Goal: Task Accomplishment & Management: Use online tool/utility

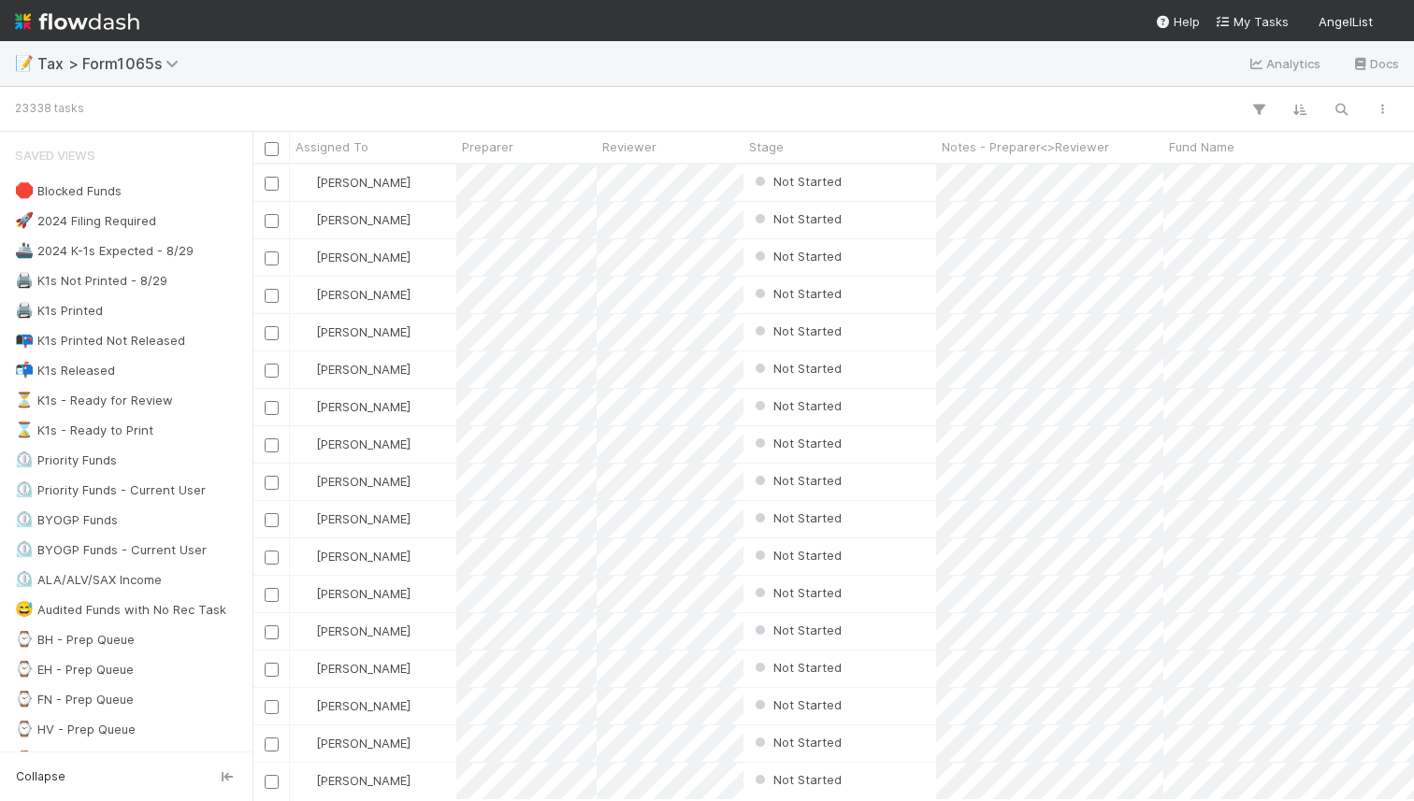
scroll to position [636, 1162]
click at [1353, 104] on button "button" at bounding box center [1341, 109] width 34 height 24
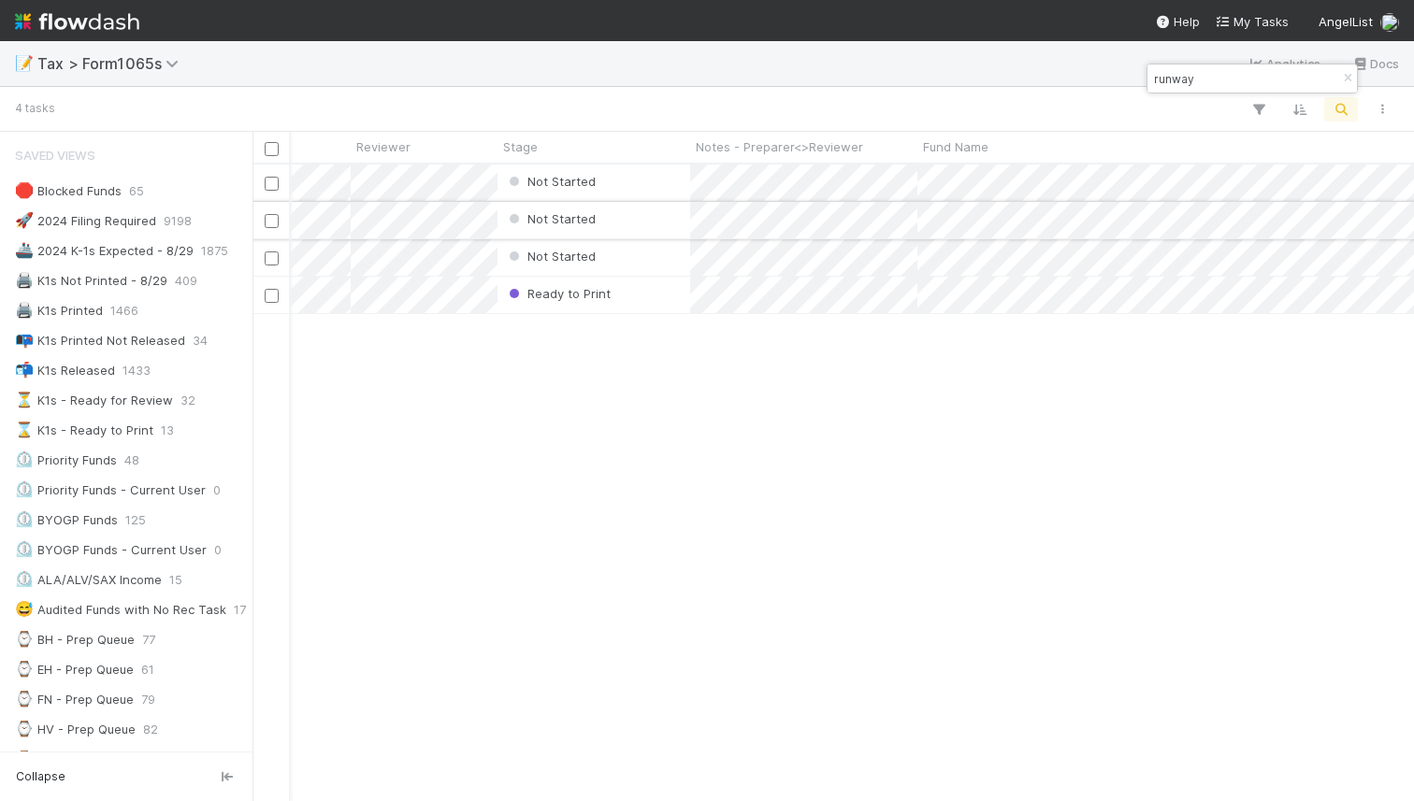
scroll to position [0, 28]
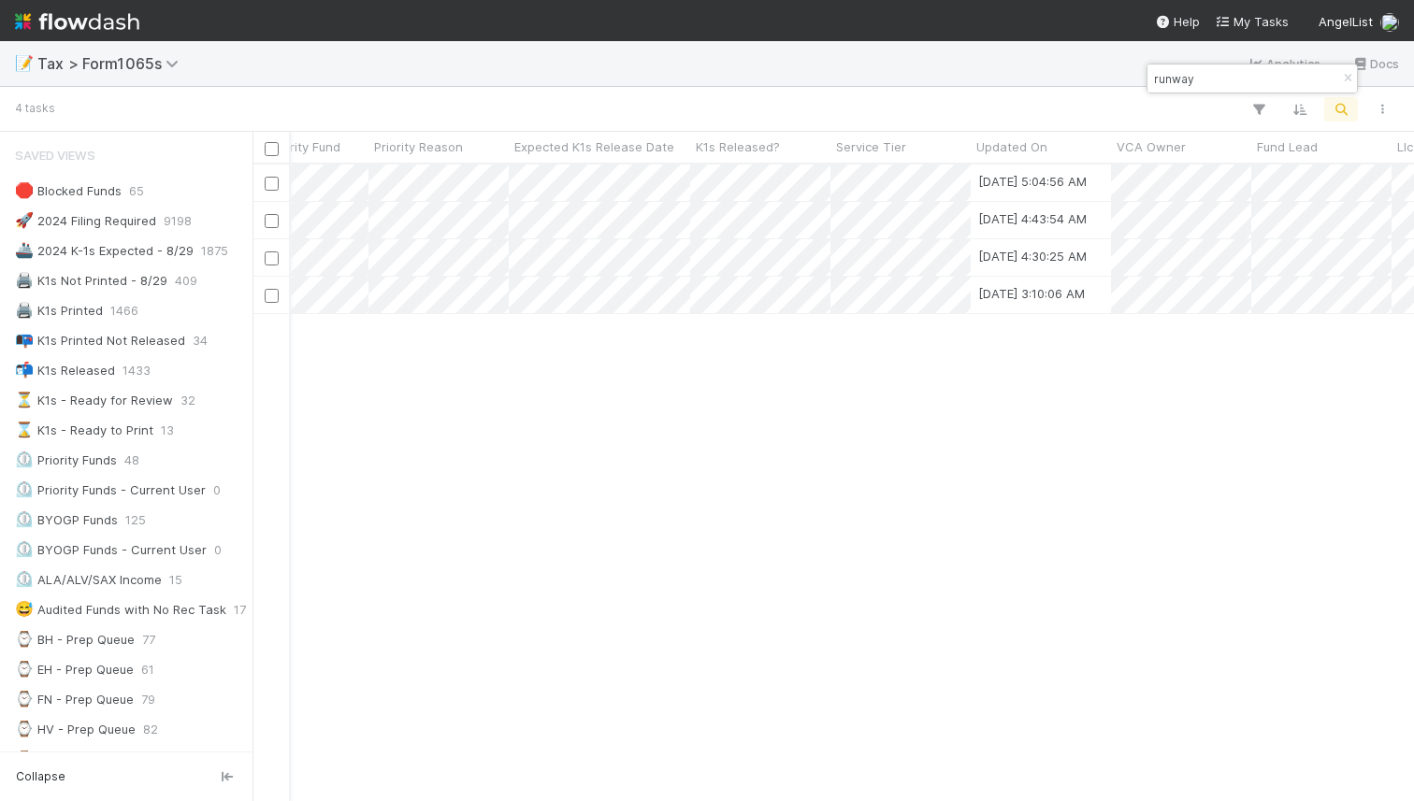
type input "runway"
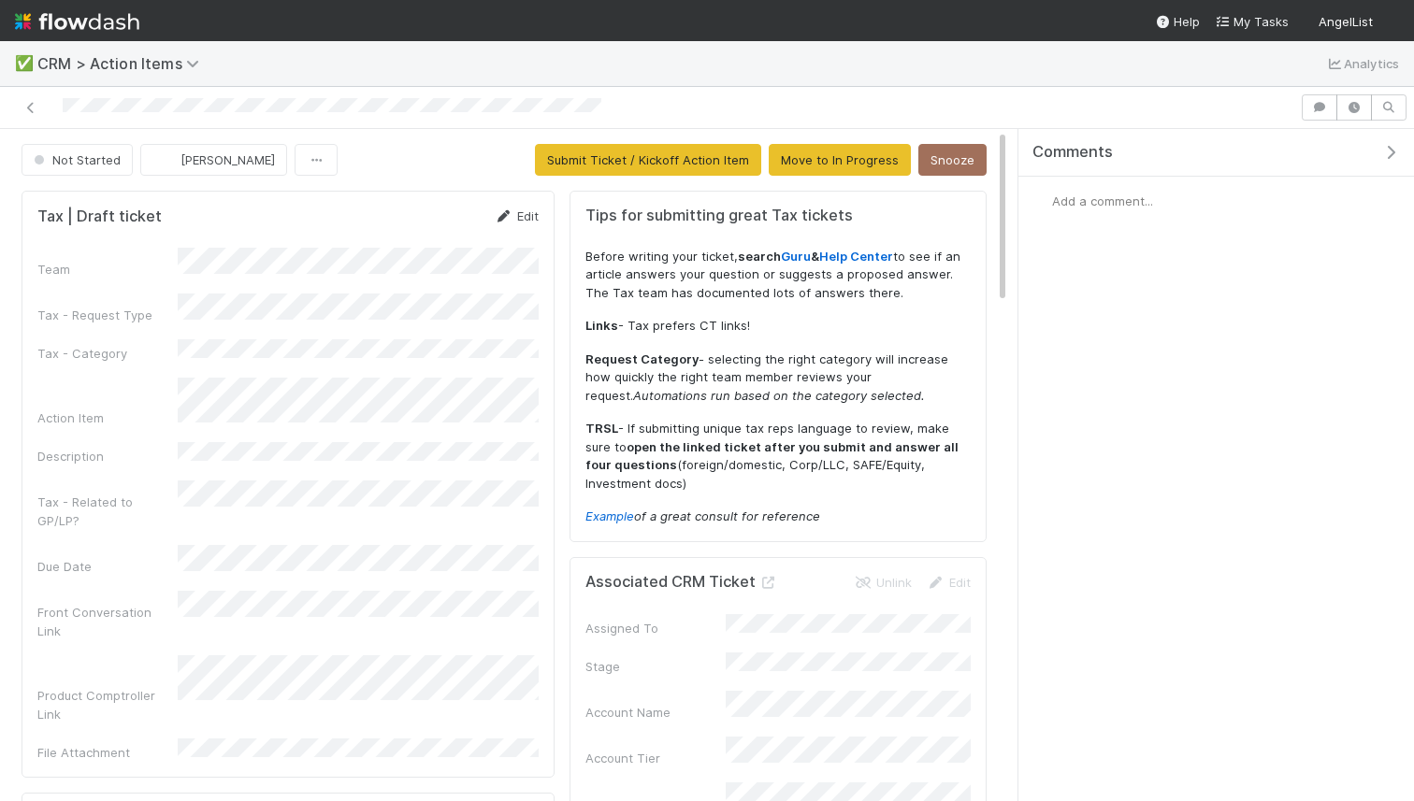
click at [507, 211] on icon at bounding box center [504, 216] width 19 height 12
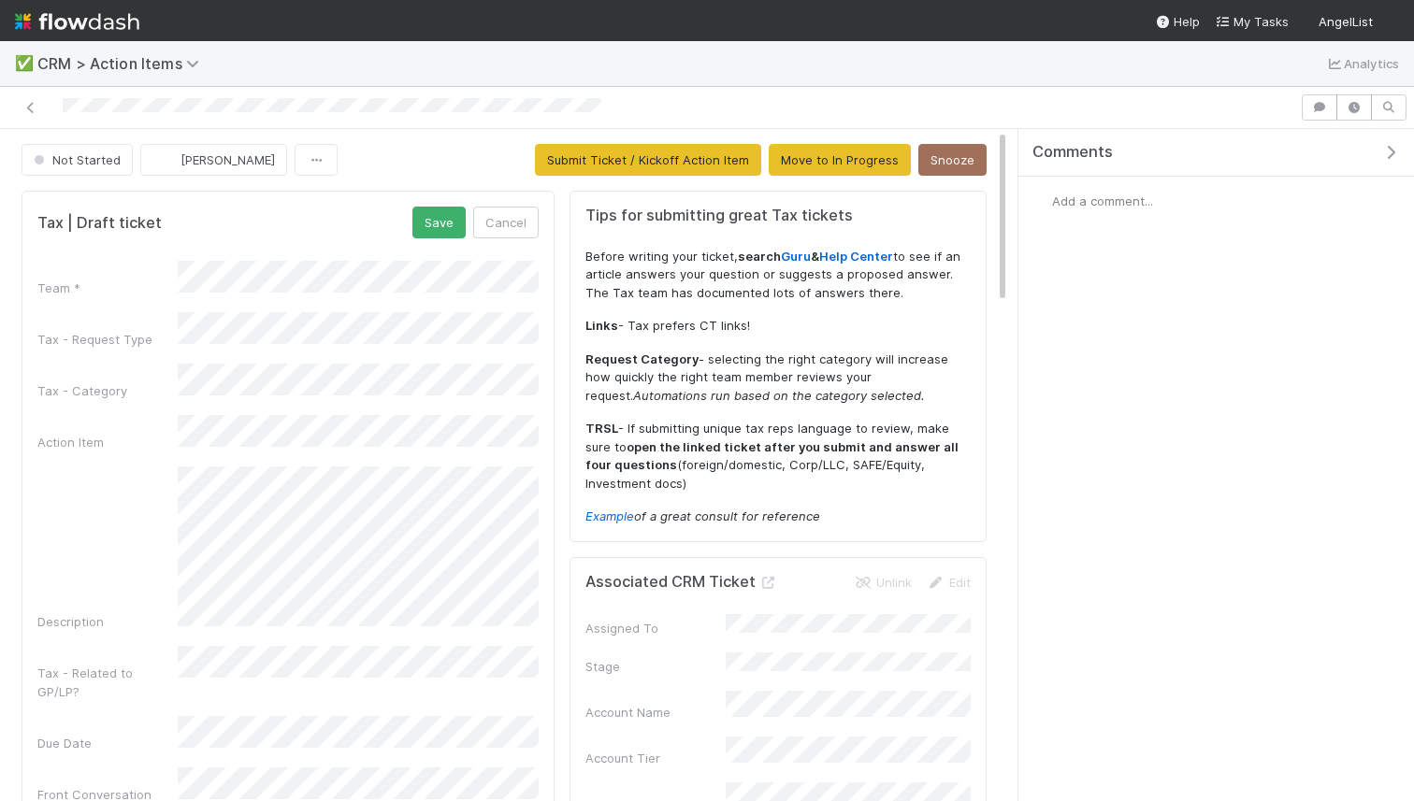
click at [167, 382] on div "Tax - Category" at bounding box center [107, 391] width 140 height 19
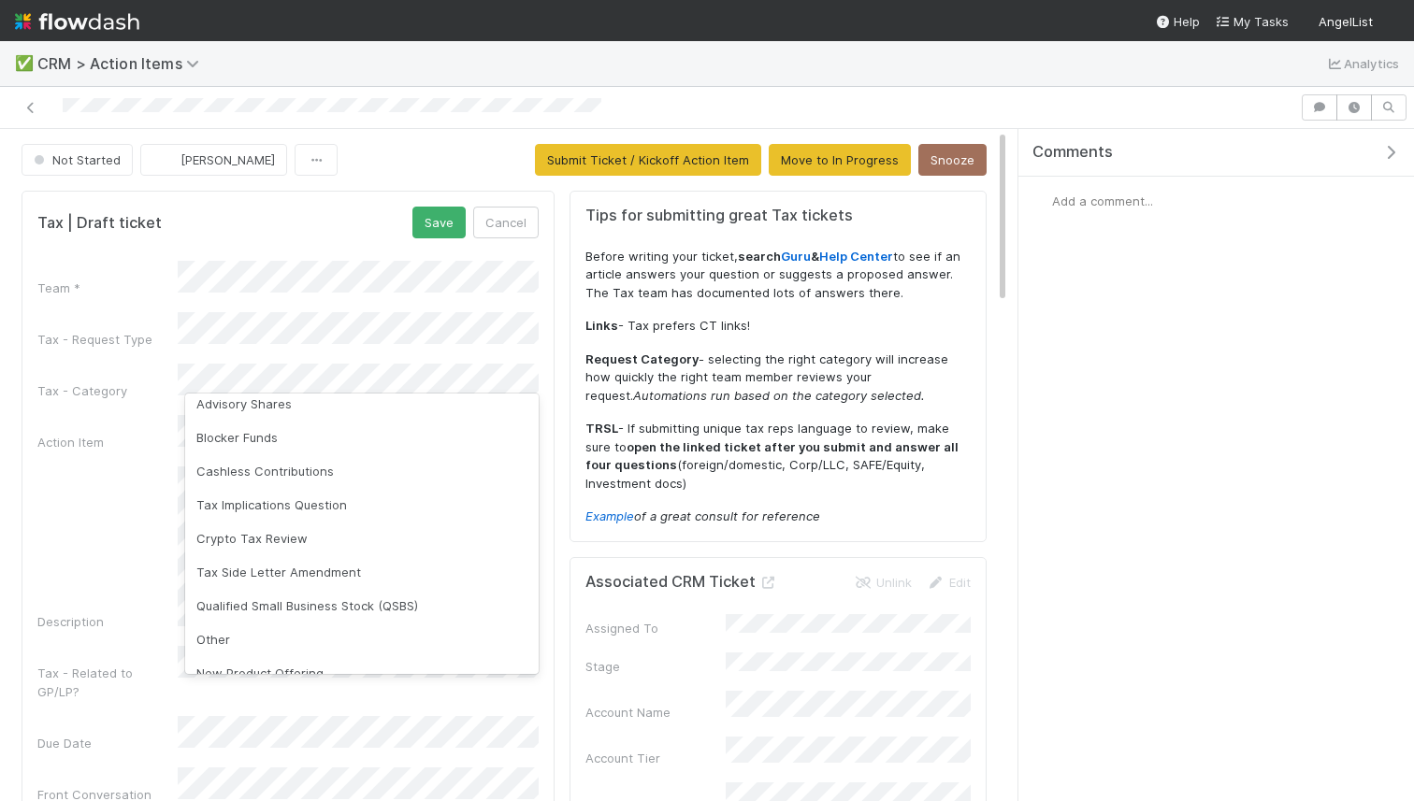
scroll to position [16, 0]
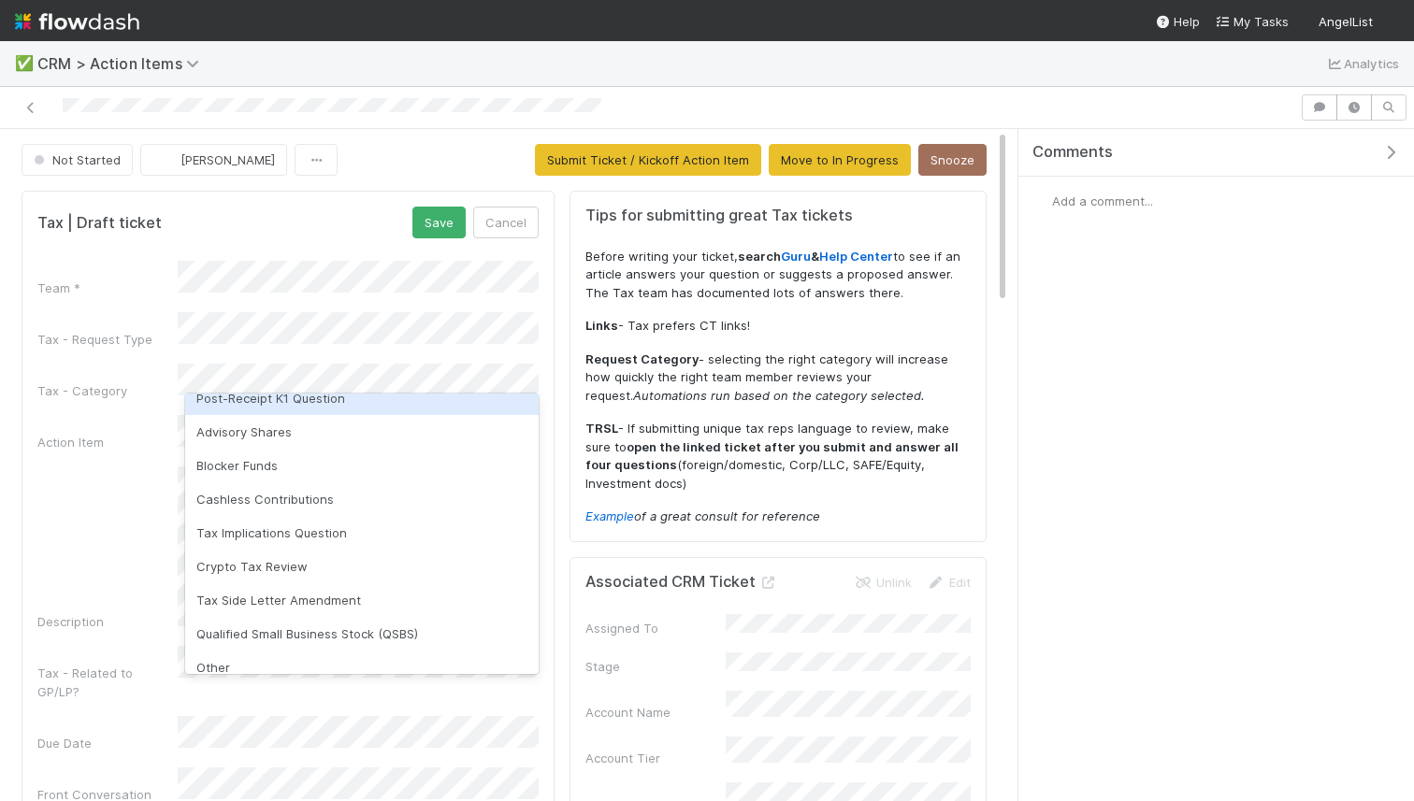
click at [364, 407] on div "Post-Receipt K1 Question" at bounding box center [362, 399] width 354 height 34
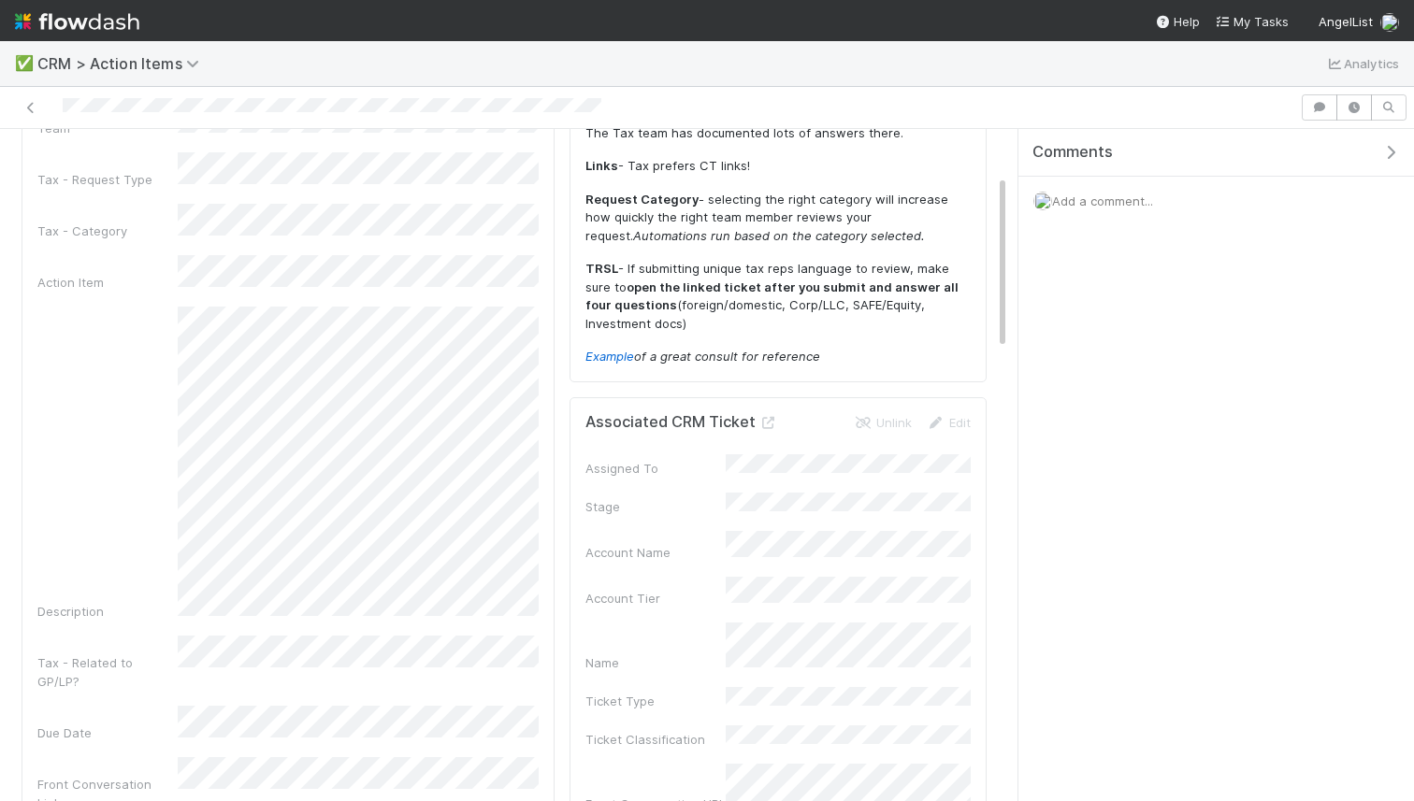
scroll to position [177, 0]
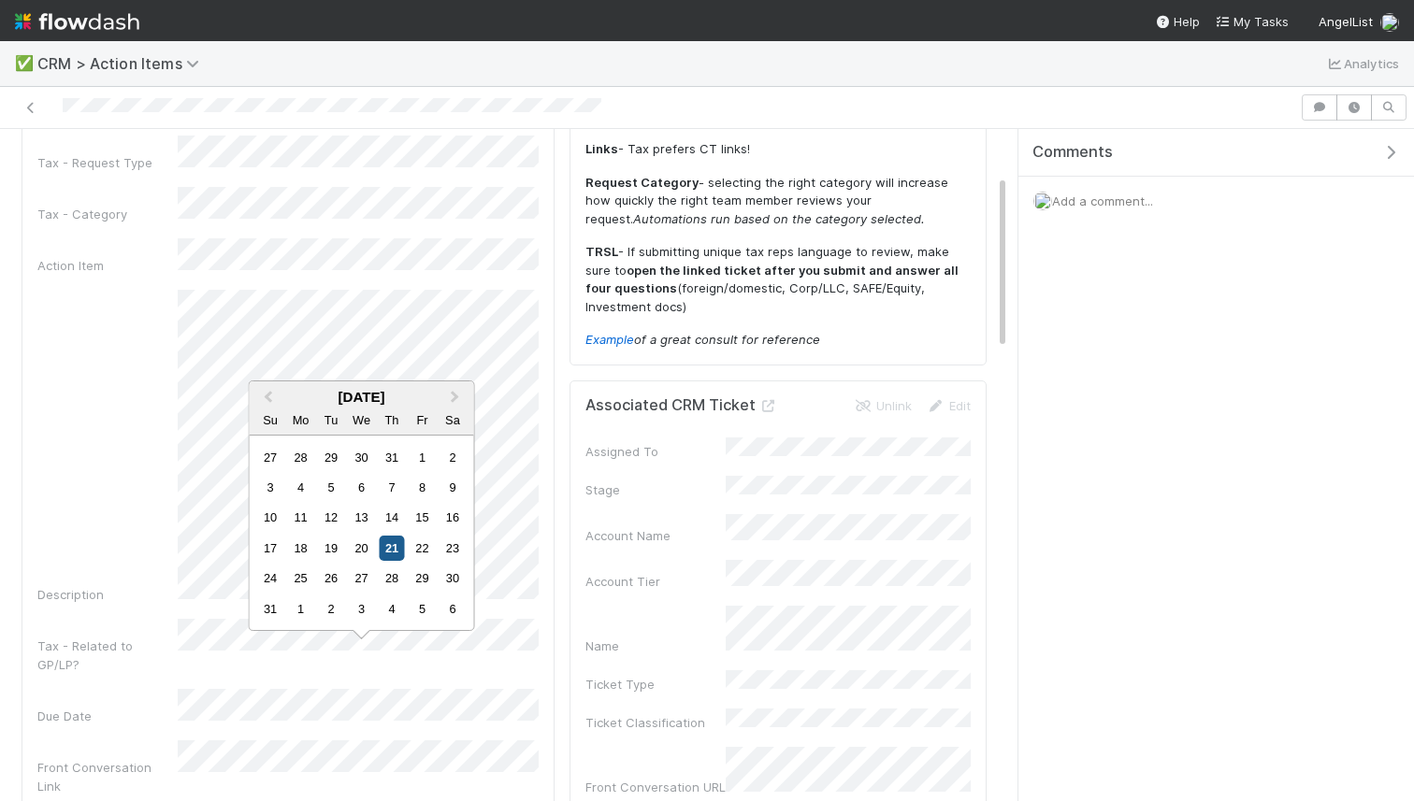
click at [390, 545] on div "21" at bounding box center [391, 548] width 25 height 25
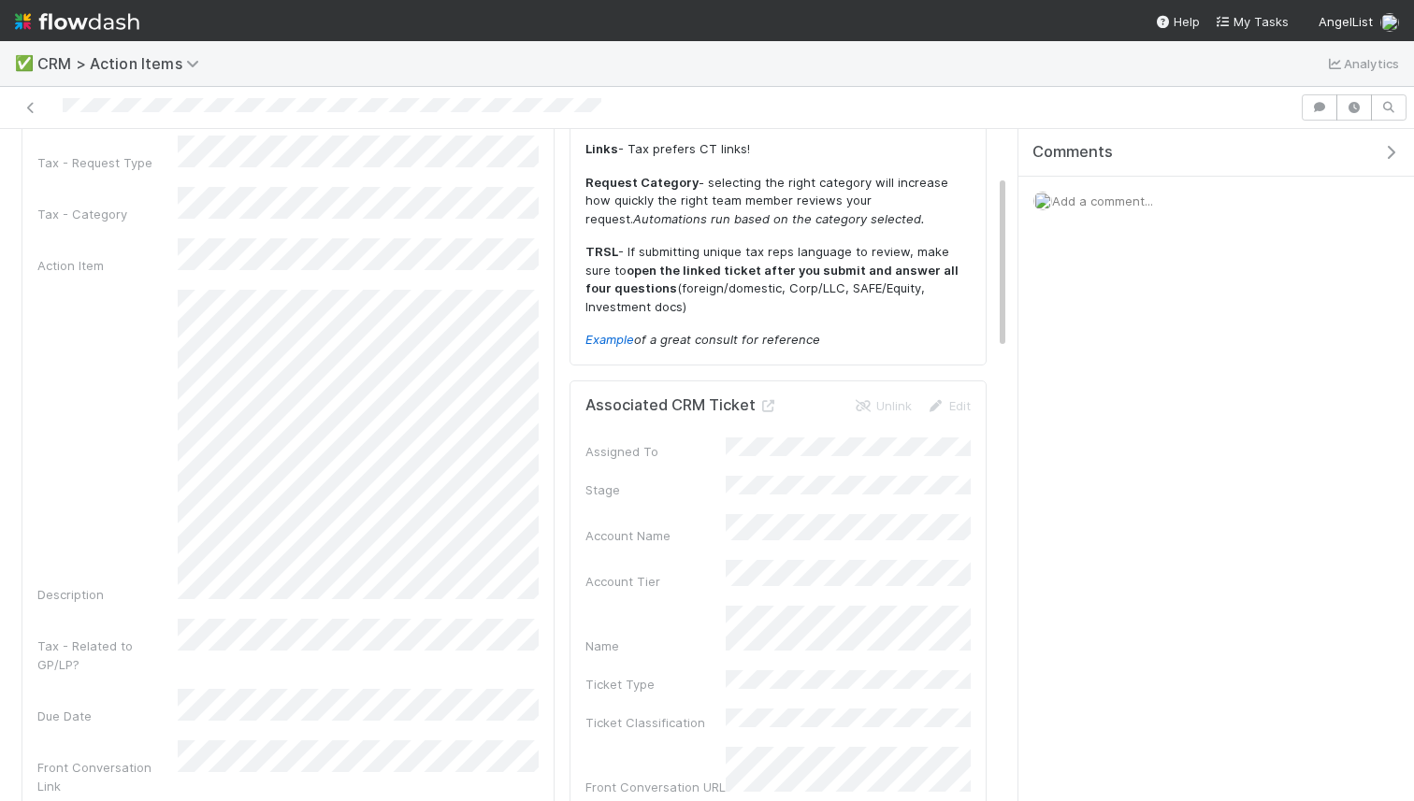
click at [126, 593] on div "Team * Tax - Request Type Tax - Category Action Item Description Tax - Related …" at bounding box center [287, 500] width 501 height 833
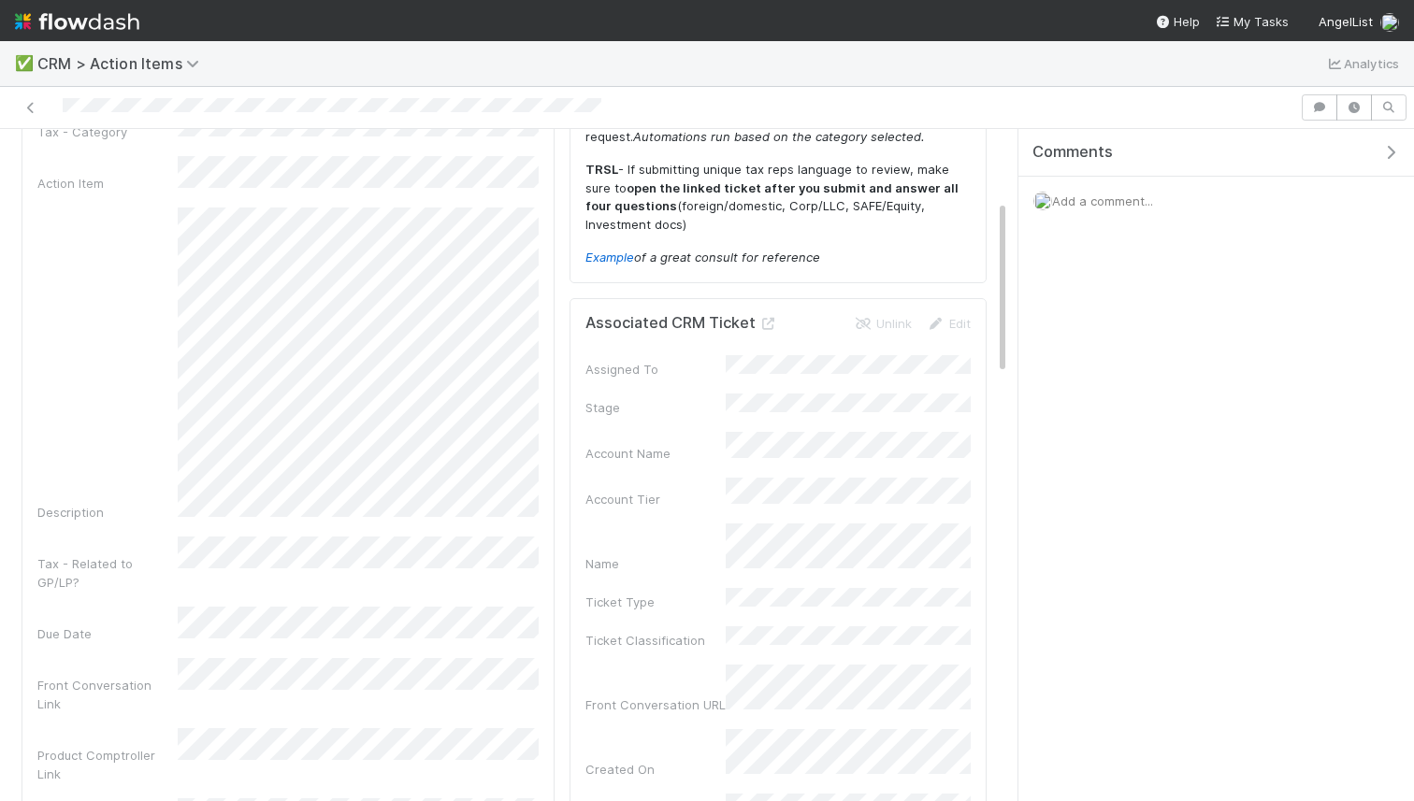
scroll to position [203, 0]
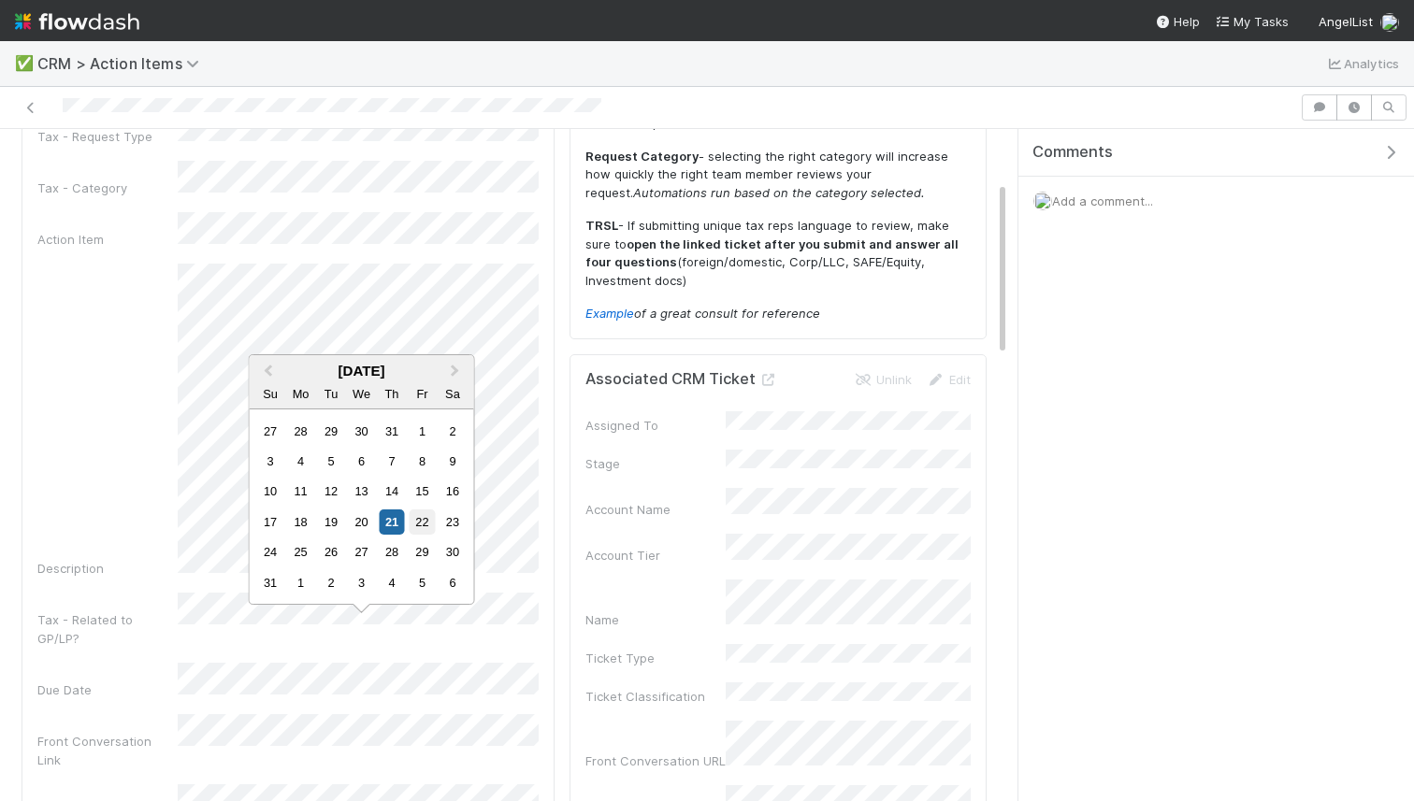
click at [413, 515] on div "22" at bounding box center [422, 522] width 25 height 25
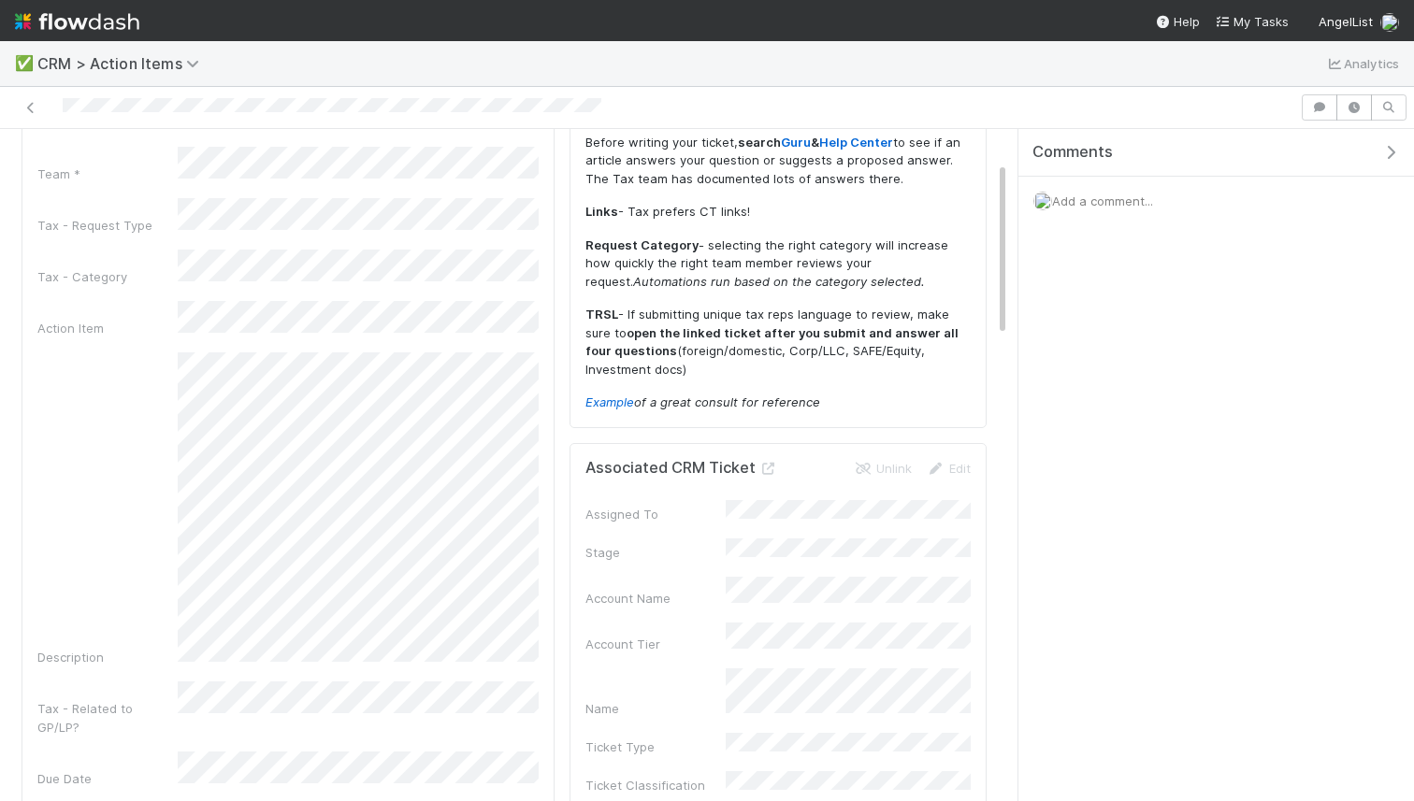
scroll to position [81, 0]
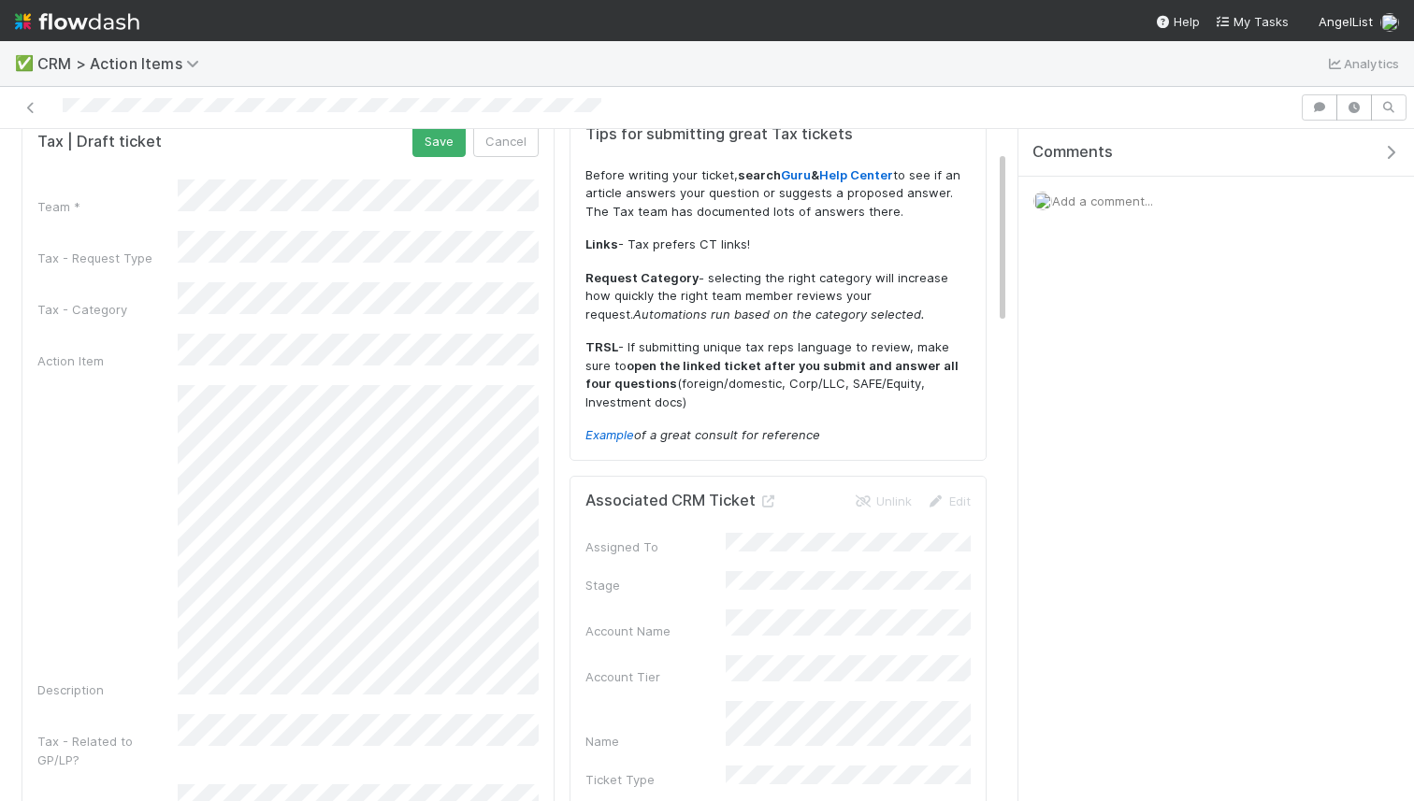
click at [80, 527] on div "Description" at bounding box center [287, 542] width 501 height 314
click at [445, 152] on button "Save" at bounding box center [438, 141] width 53 height 32
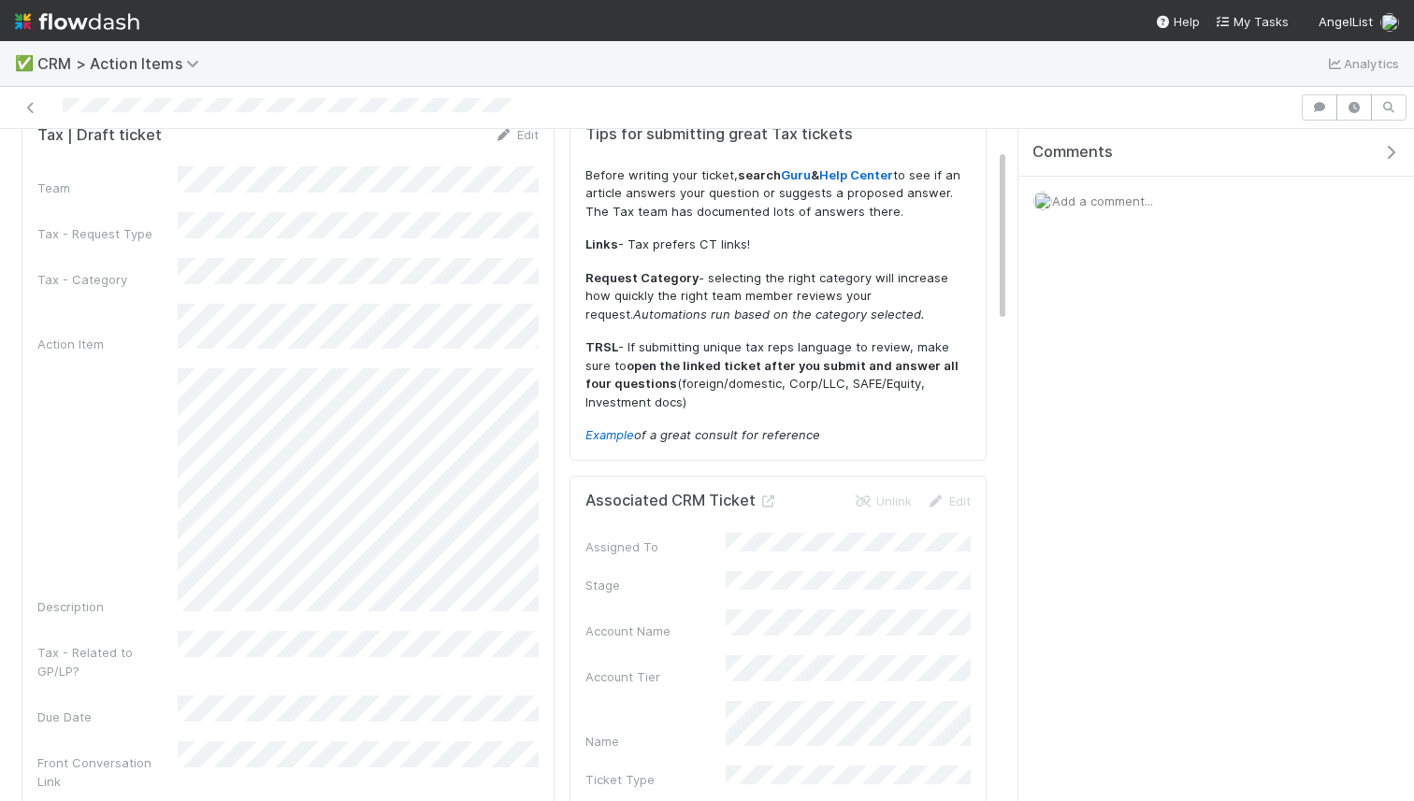
scroll to position [75, 0]
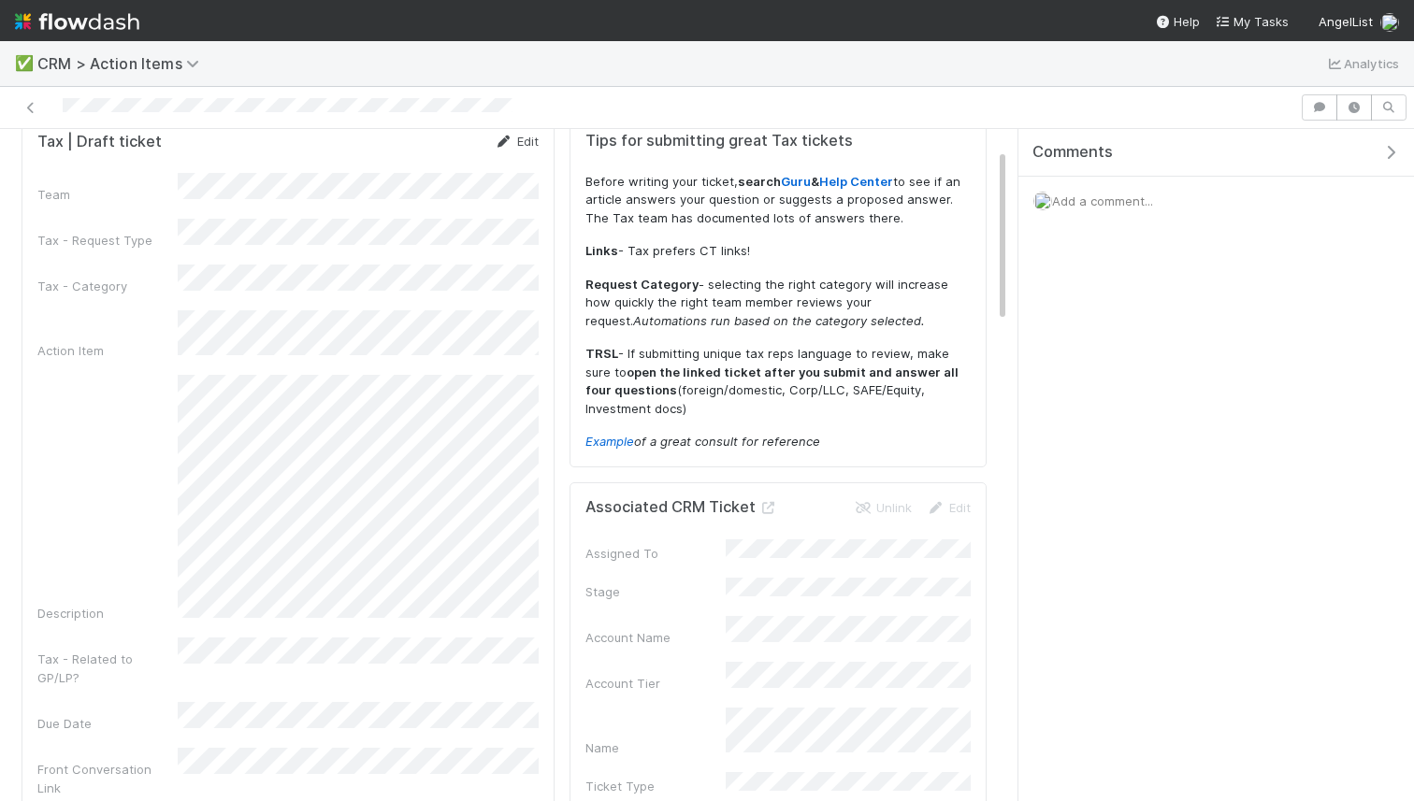
click at [528, 138] on link "Edit" at bounding box center [517, 141] width 44 height 15
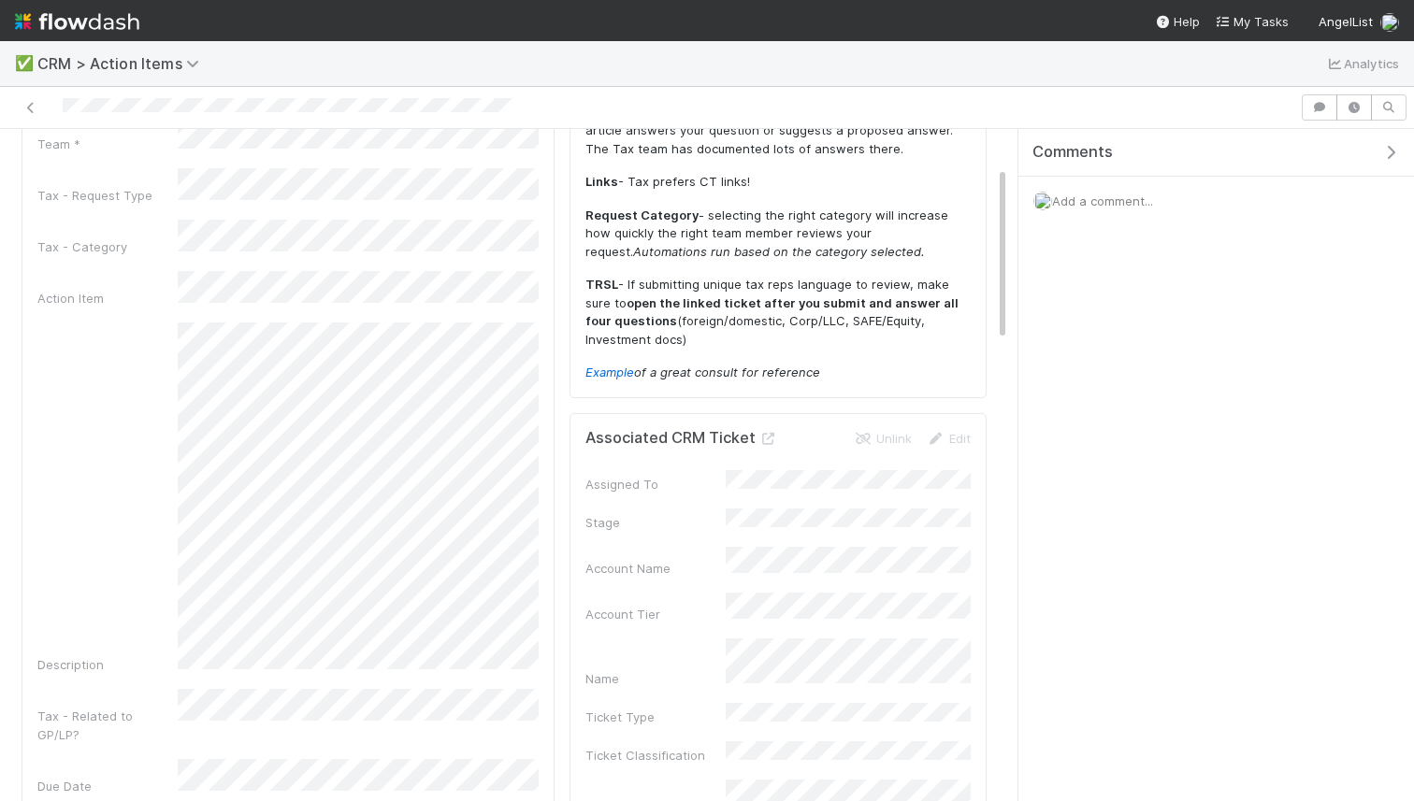
scroll to position [0, 0]
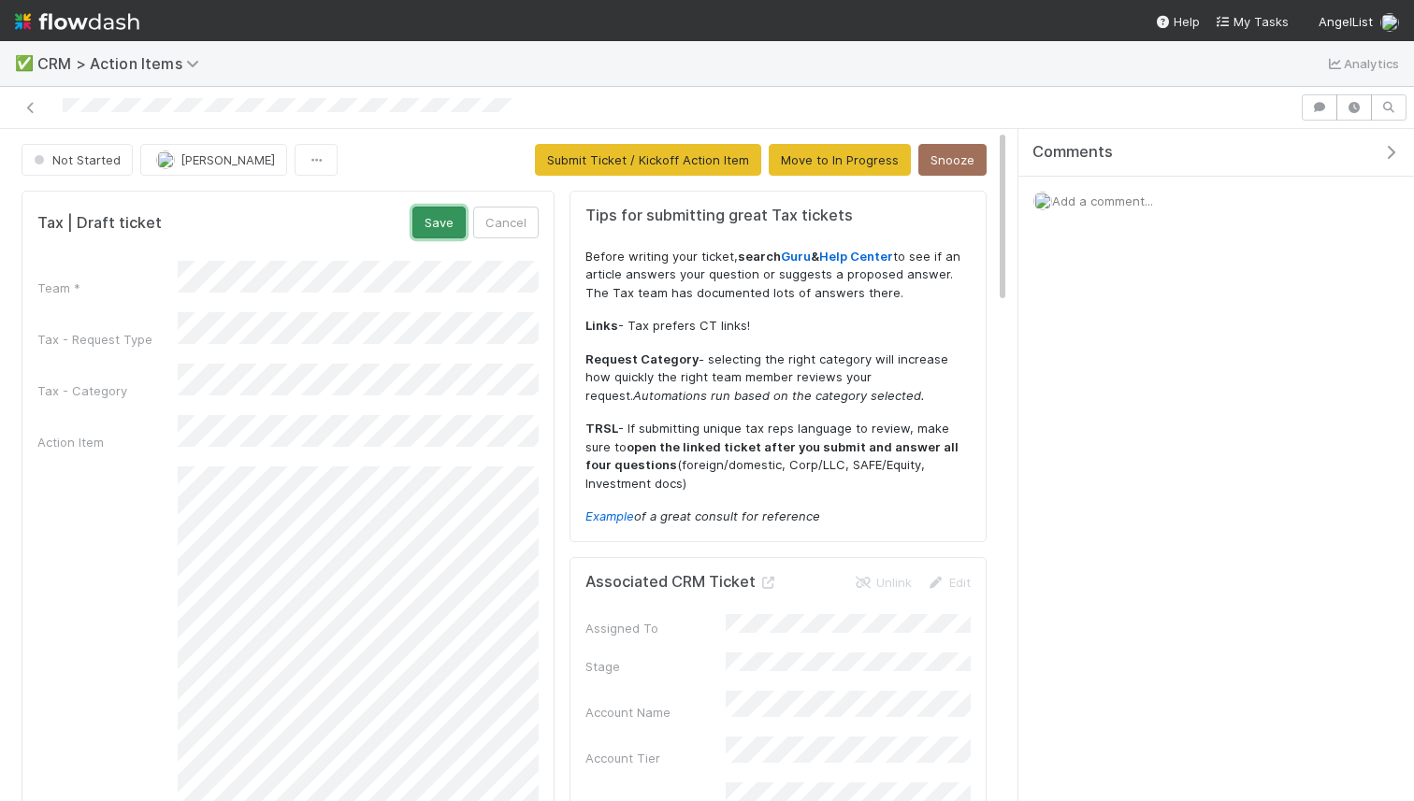
click at [422, 231] on button "Save" at bounding box center [438, 223] width 53 height 32
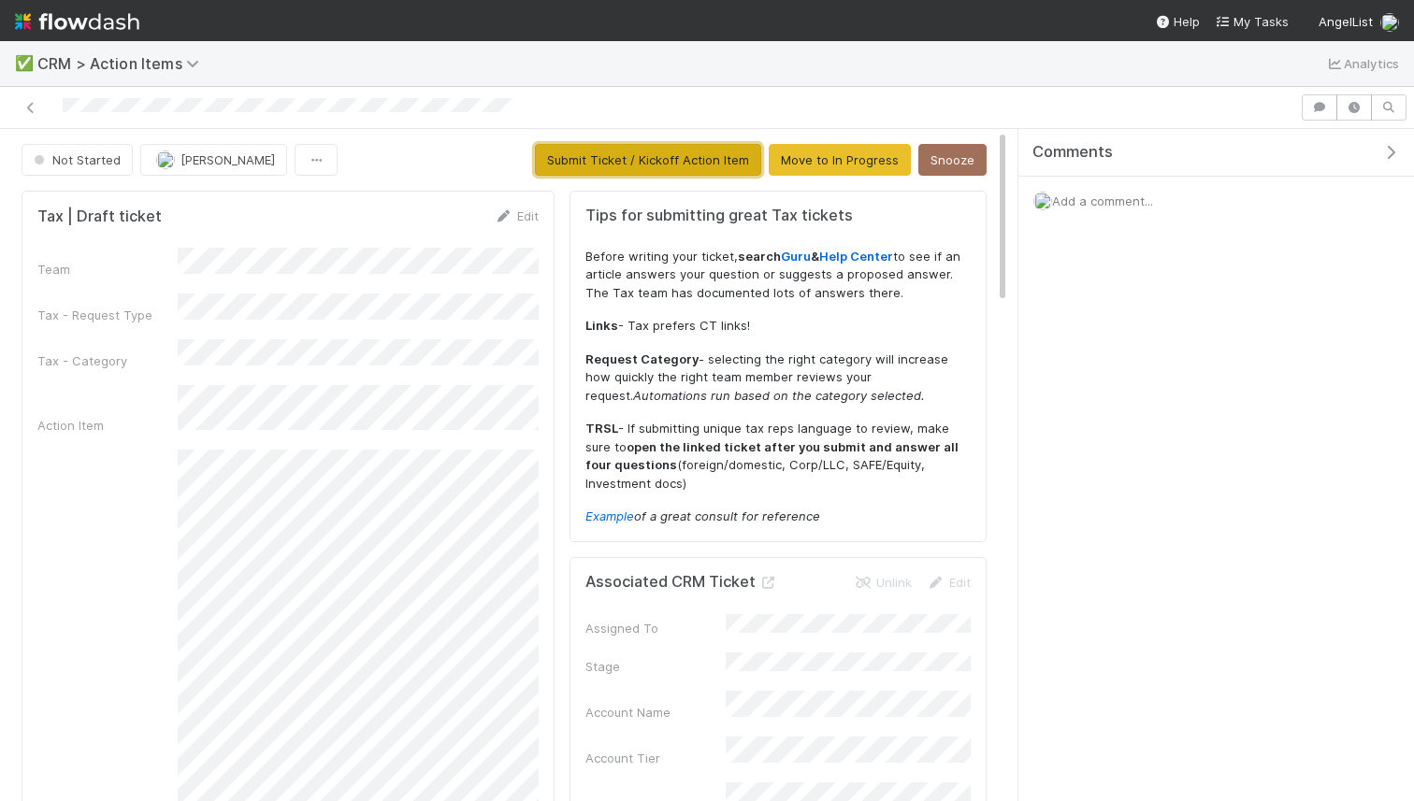
click at [671, 166] on button "Submit Ticket / Kickoff Action Item" at bounding box center [648, 160] width 226 height 32
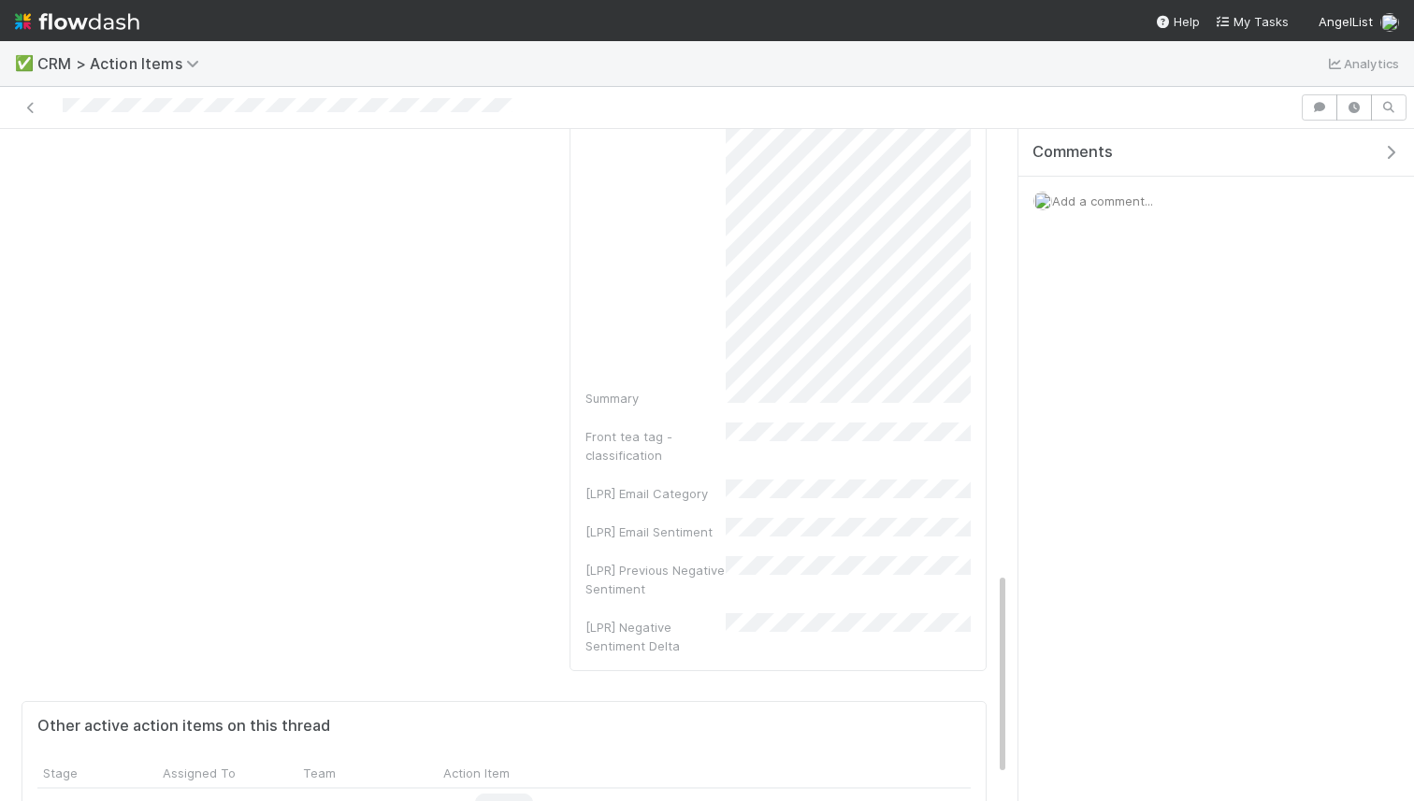
scroll to position [1551, 0]
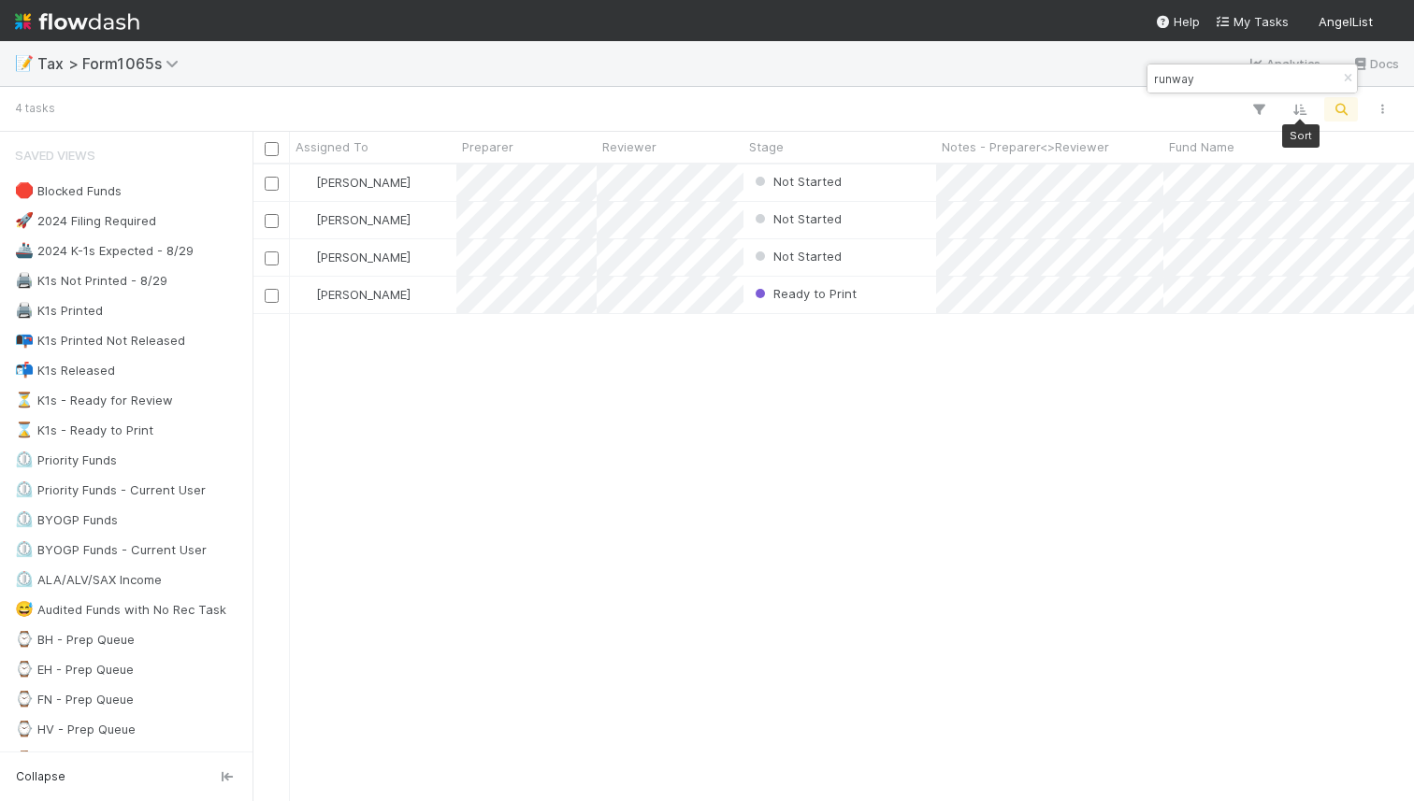
scroll to position [636, 1162]
click at [1252, 81] on input "runway" at bounding box center [1243, 78] width 187 height 22
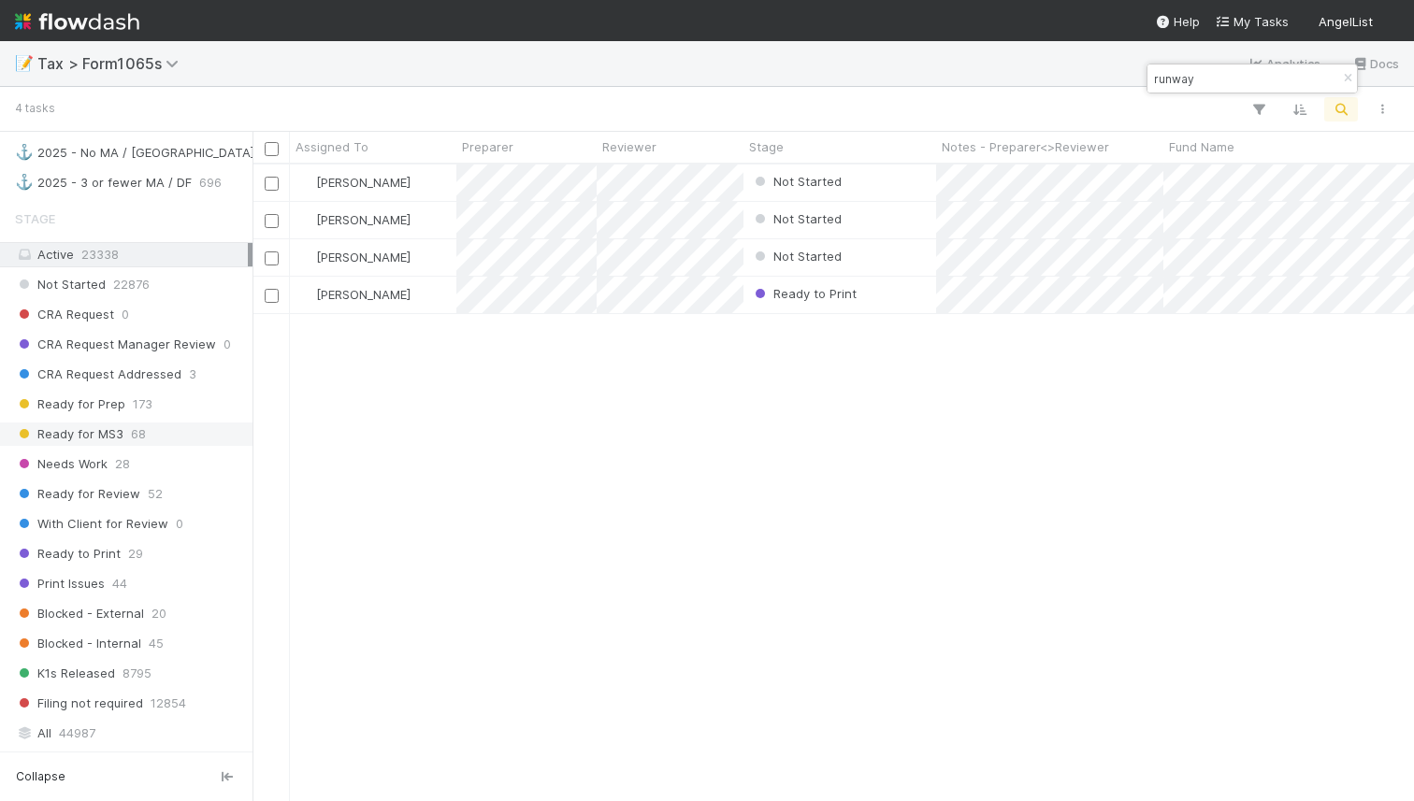
scroll to position [1546, 0]
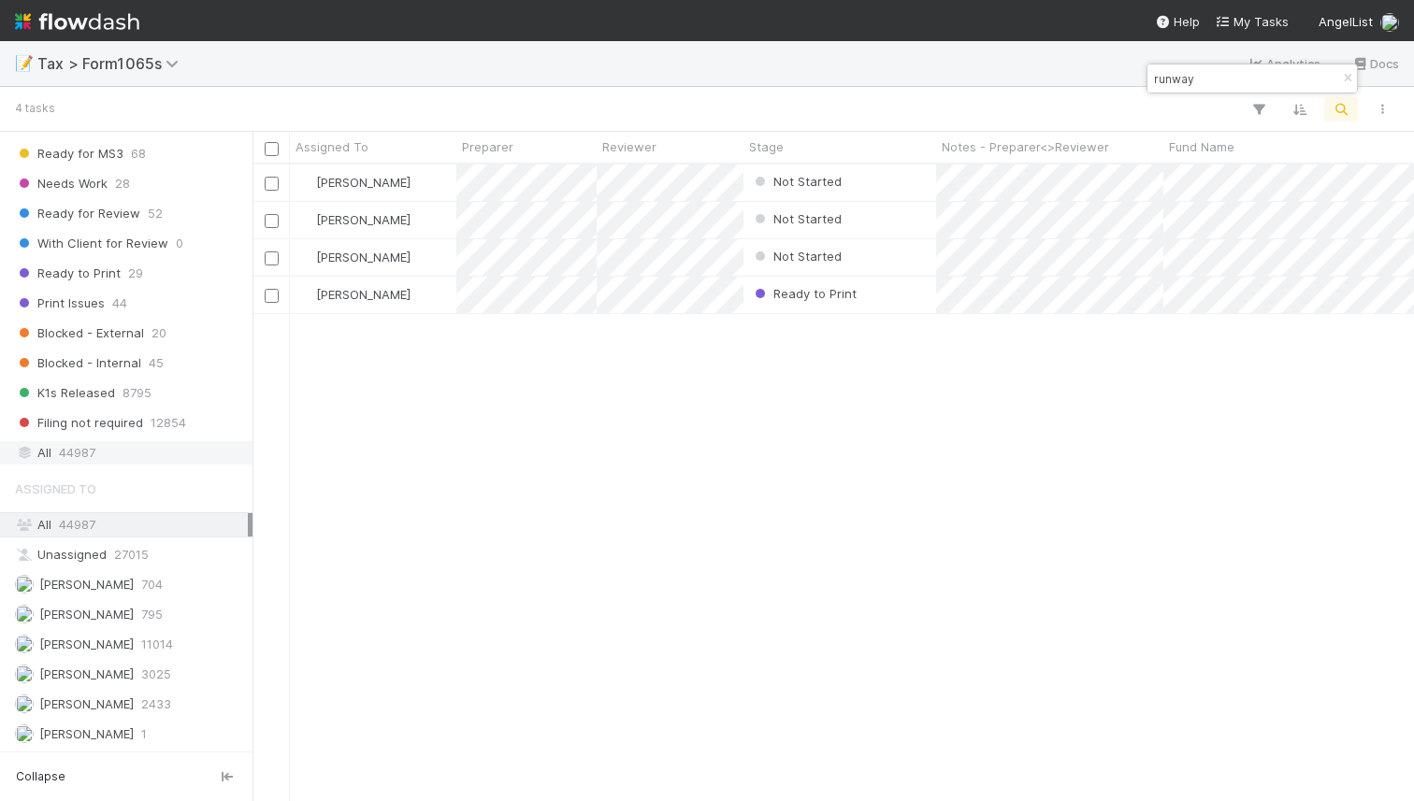
click at [137, 449] on div "All 44987" at bounding box center [131, 452] width 233 height 23
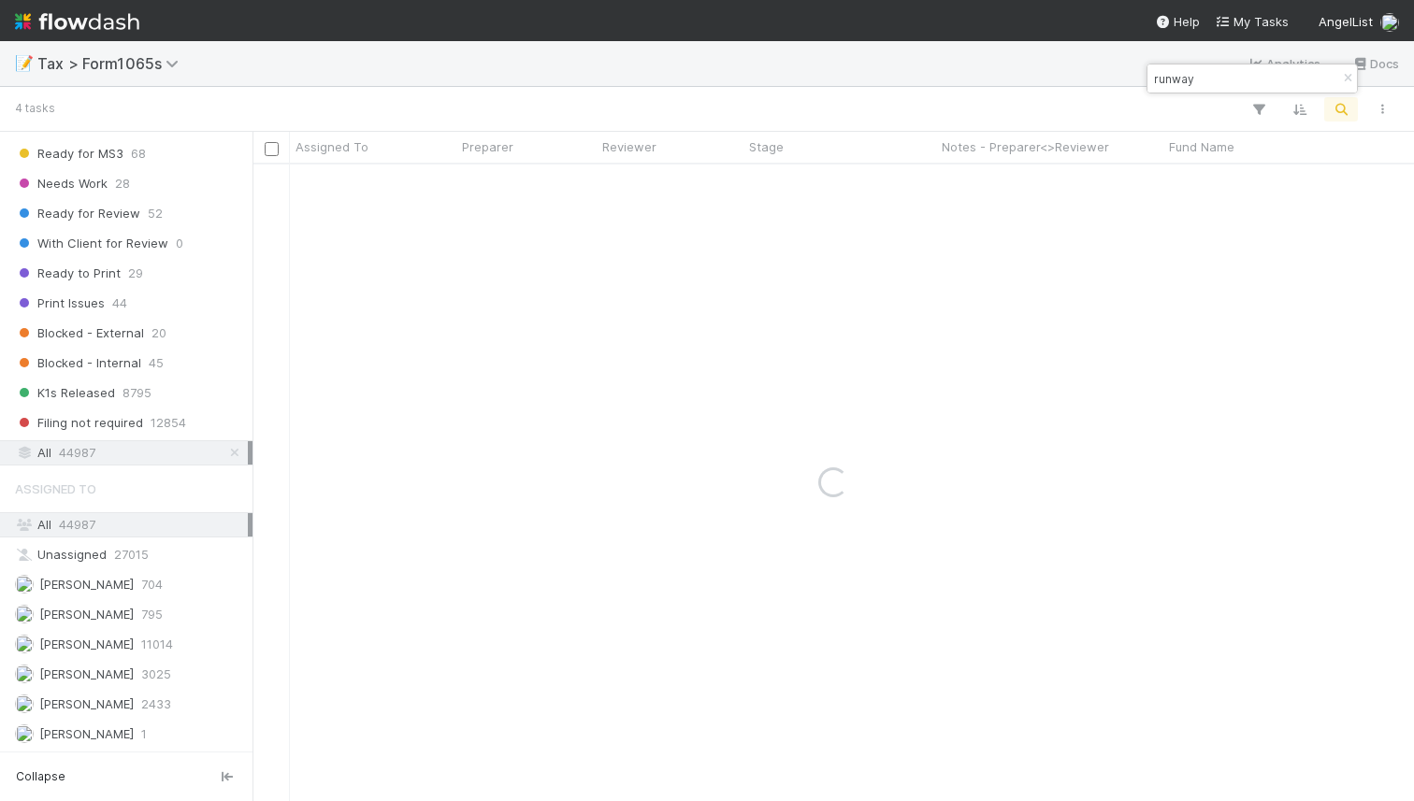
click at [1195, 76] on input "runway" at bounding box center [1243, 78] width 187 height 22
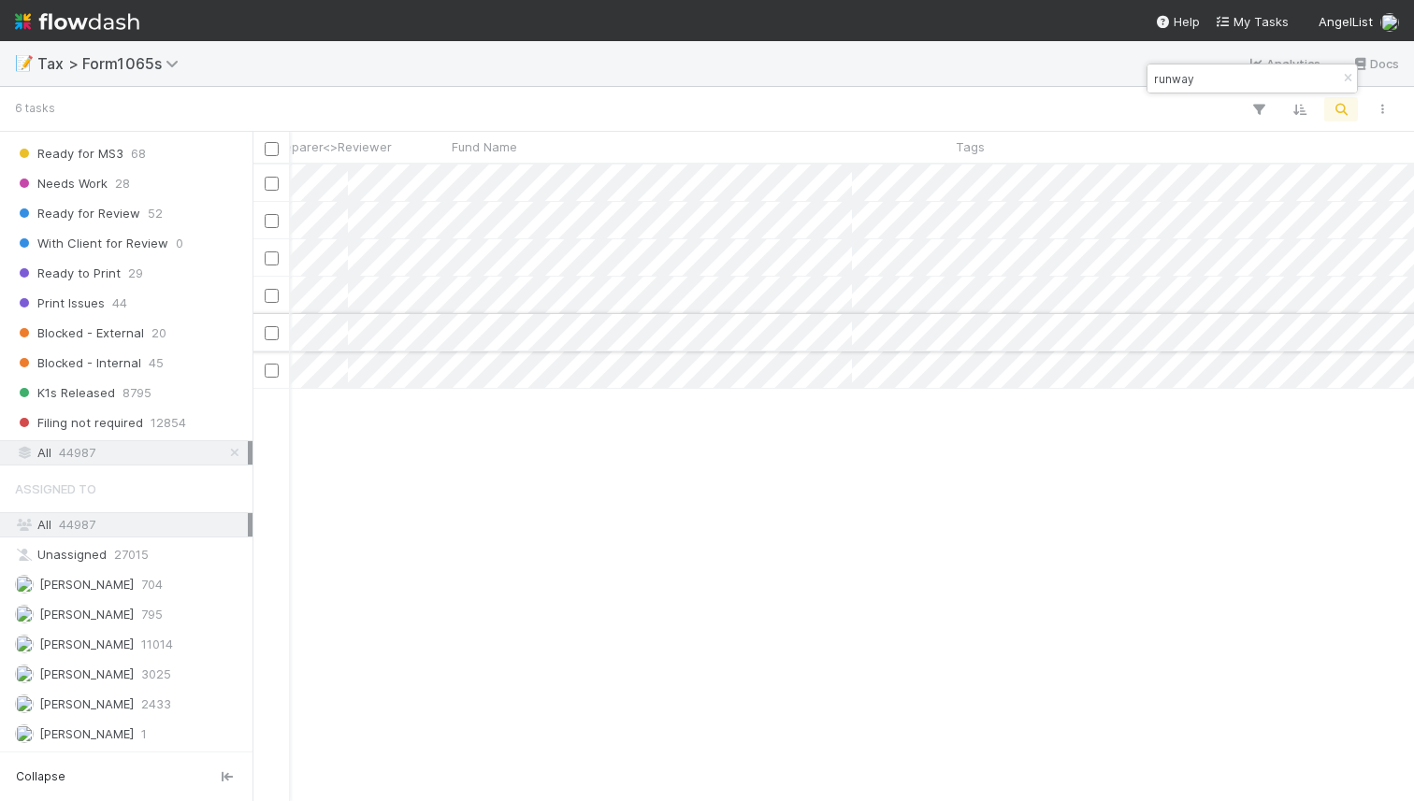
scroll to position [0, 952]
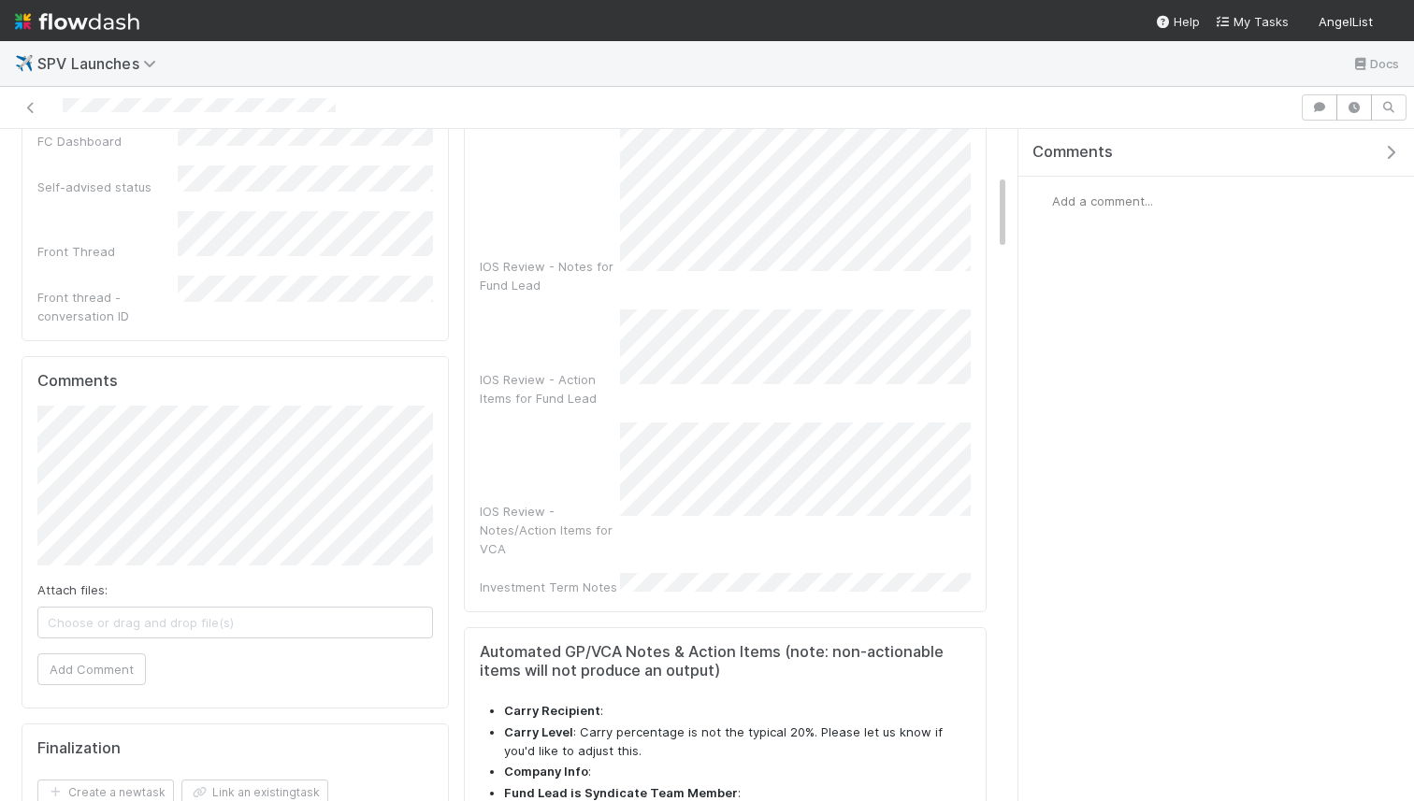
scroll to position [351, 0]
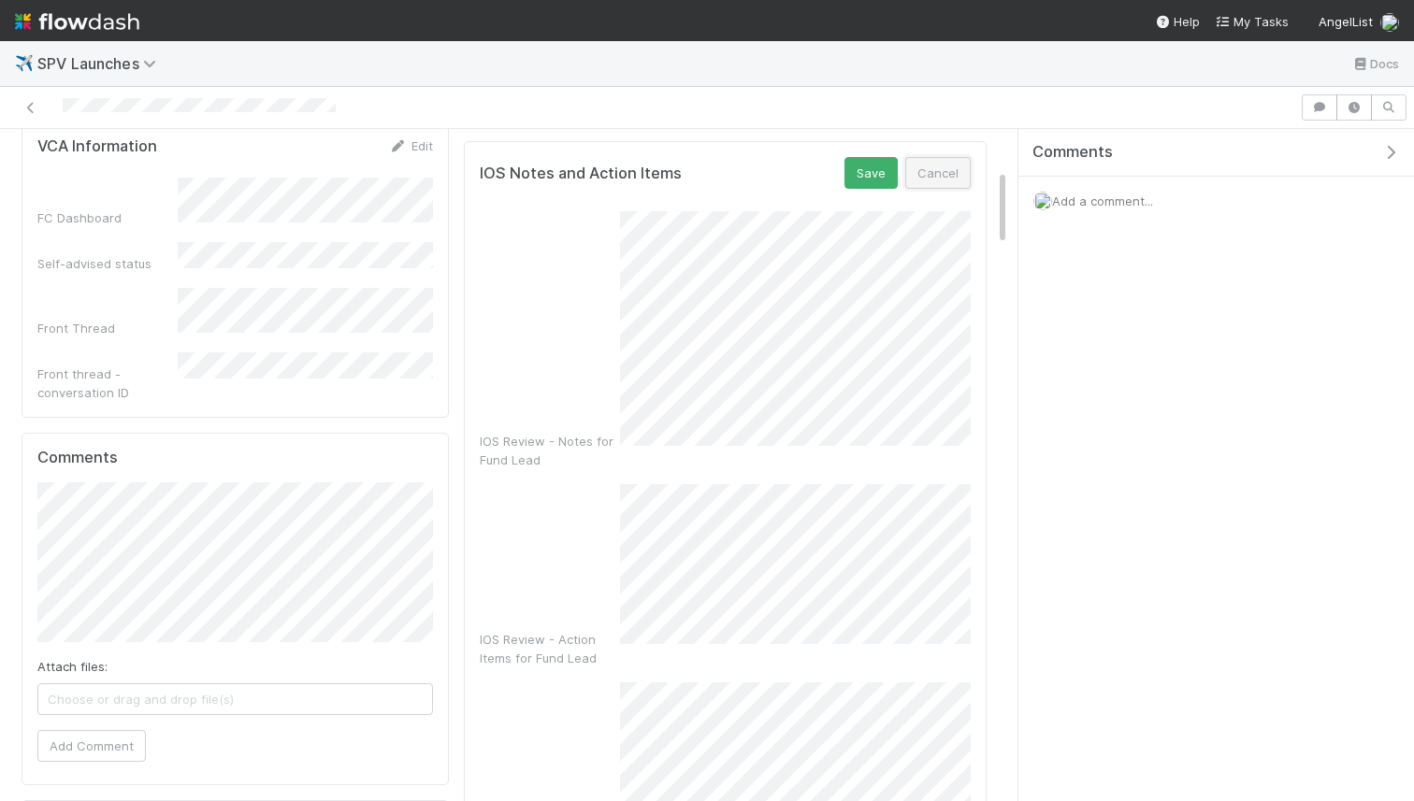
click at [939, 157] on button "Cancel" at bounding box center [937, 173] width 65 height 32
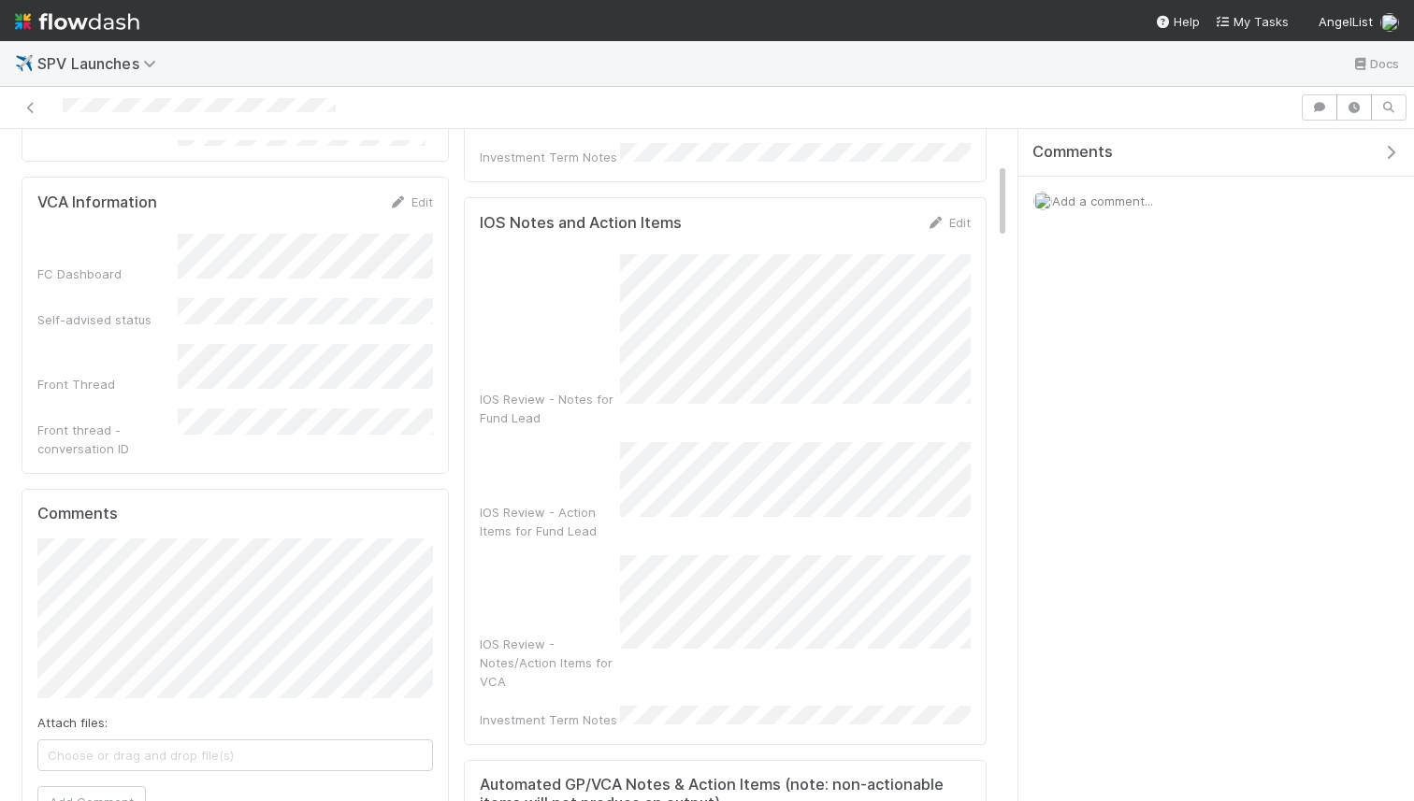
scroll to position [0, 0]
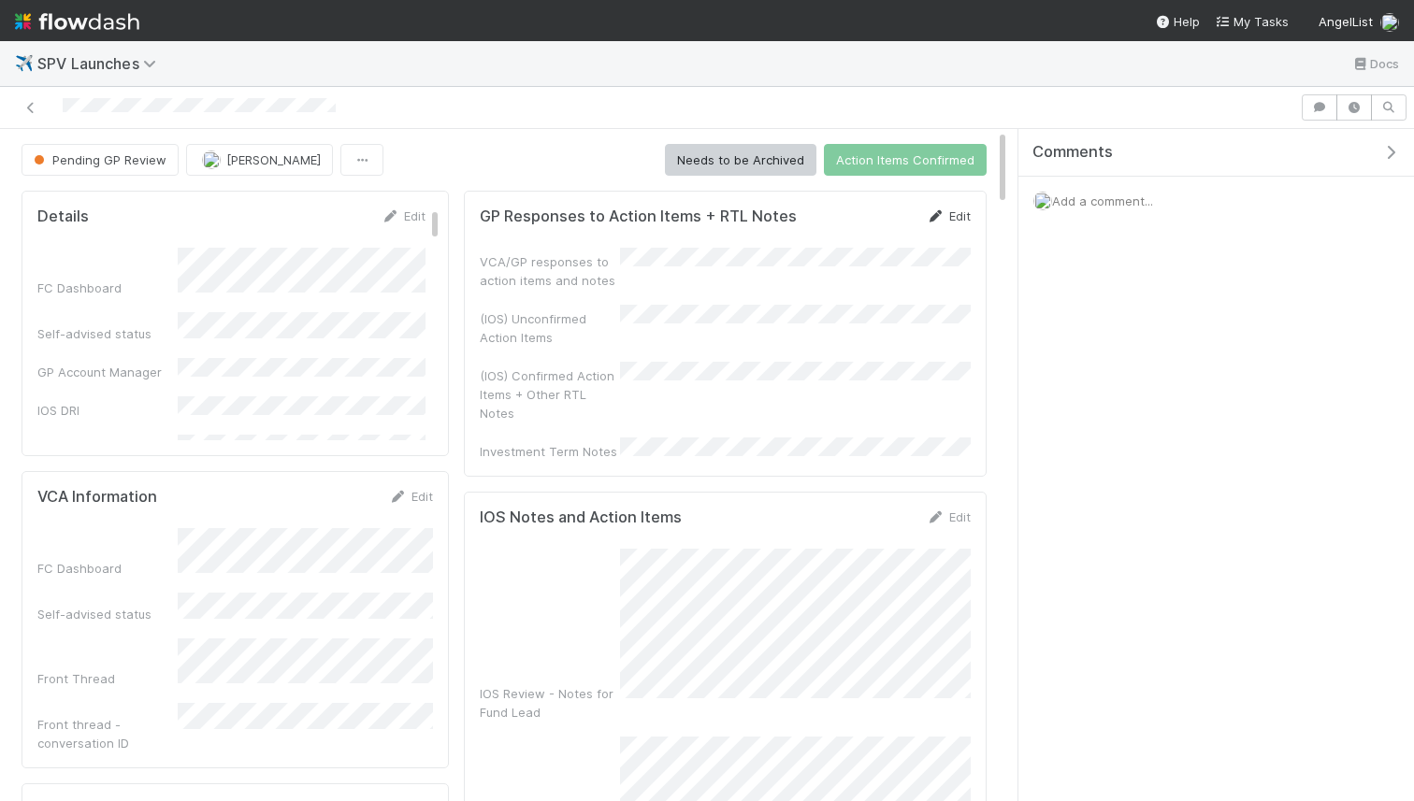
click at [961, 209] on link "Edit" at bounding box center [949, 216] width 44 height 15
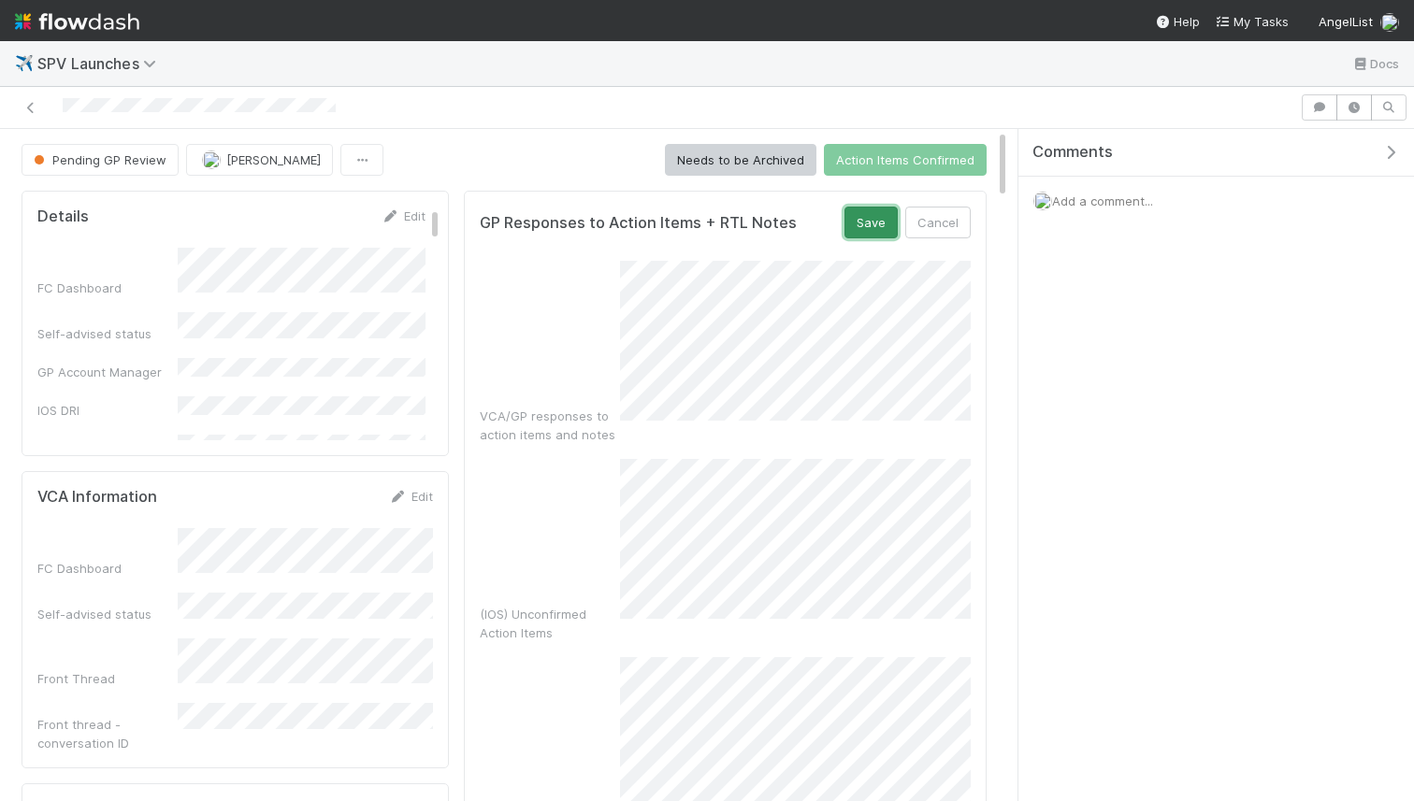
click at [867, 208] on button "Save" at bounding box center [871, 223] width 53 height 32
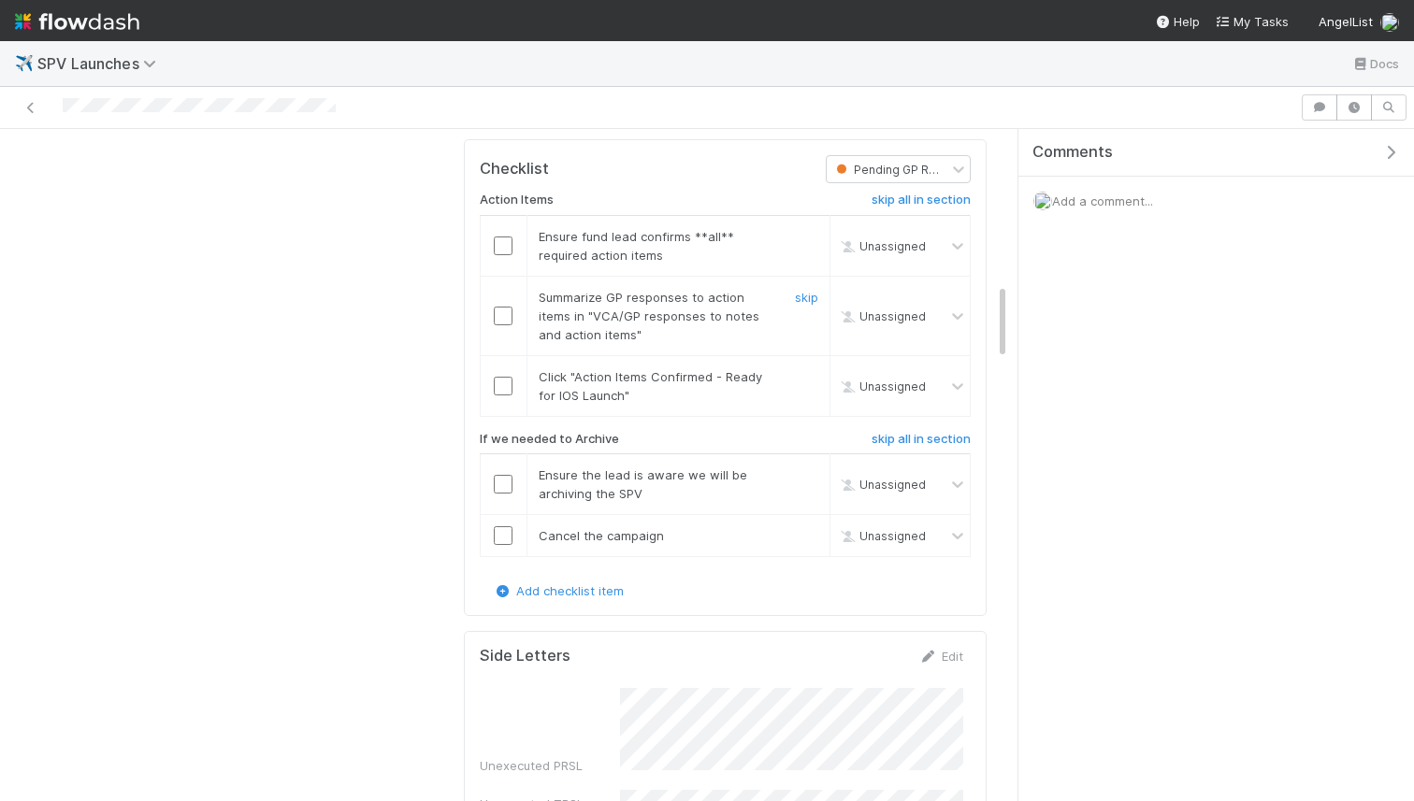
scroll to position [1196, 0]
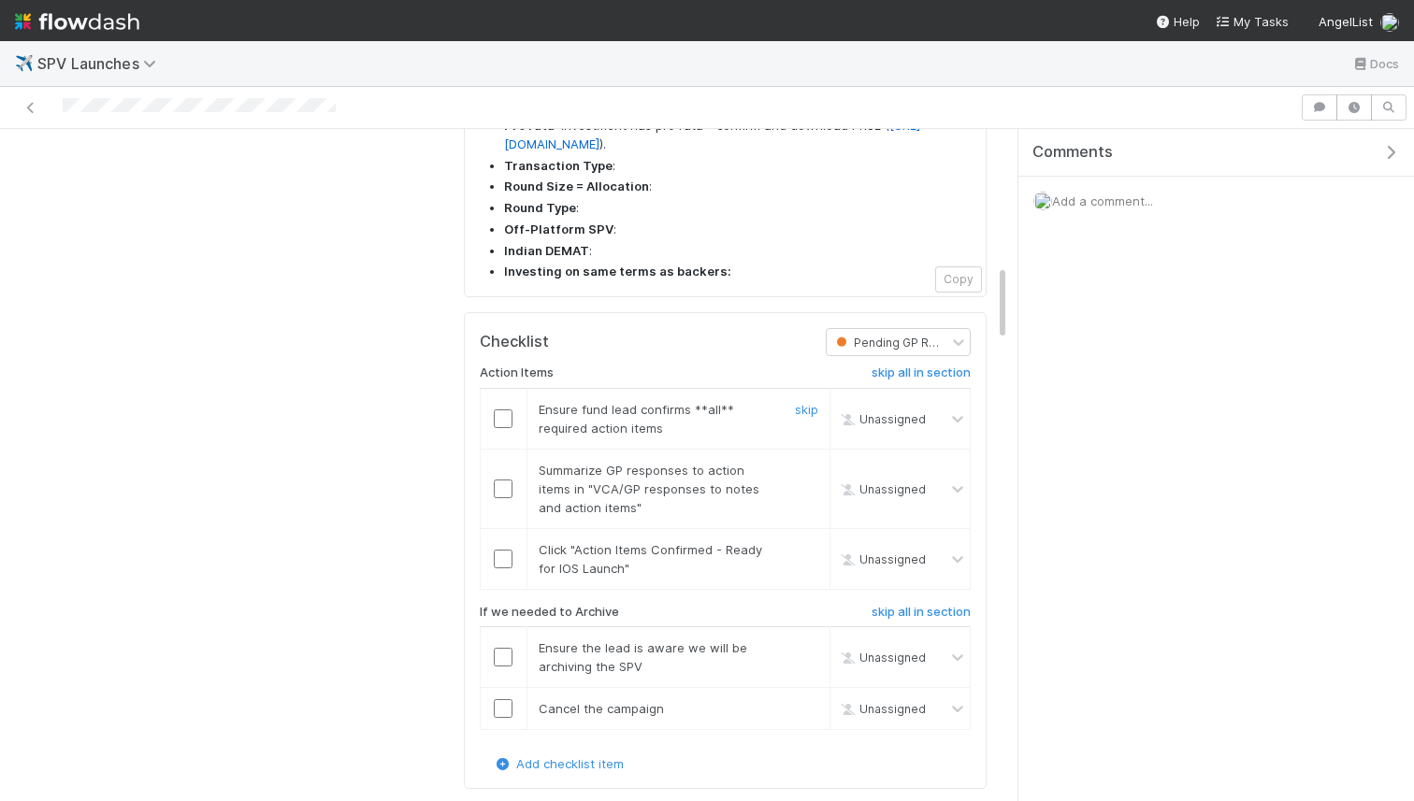
click at [511, 410] on input "checkbox" at bounding box center [503, 419] width 19 height 19
click at [505, 480] on input "checkbox" at bounding box center [503, 489] width 19 height 19
click at [502, 550] on input "checkbox" at bounding box center [503, 559] width 19 height 19
click at [501, 410] on input "checkbox" at bounding box center [503, 419] width 19 height 19
click at [813, 641] on link "skip" at bounding box center [806, 648] width 23 height 15
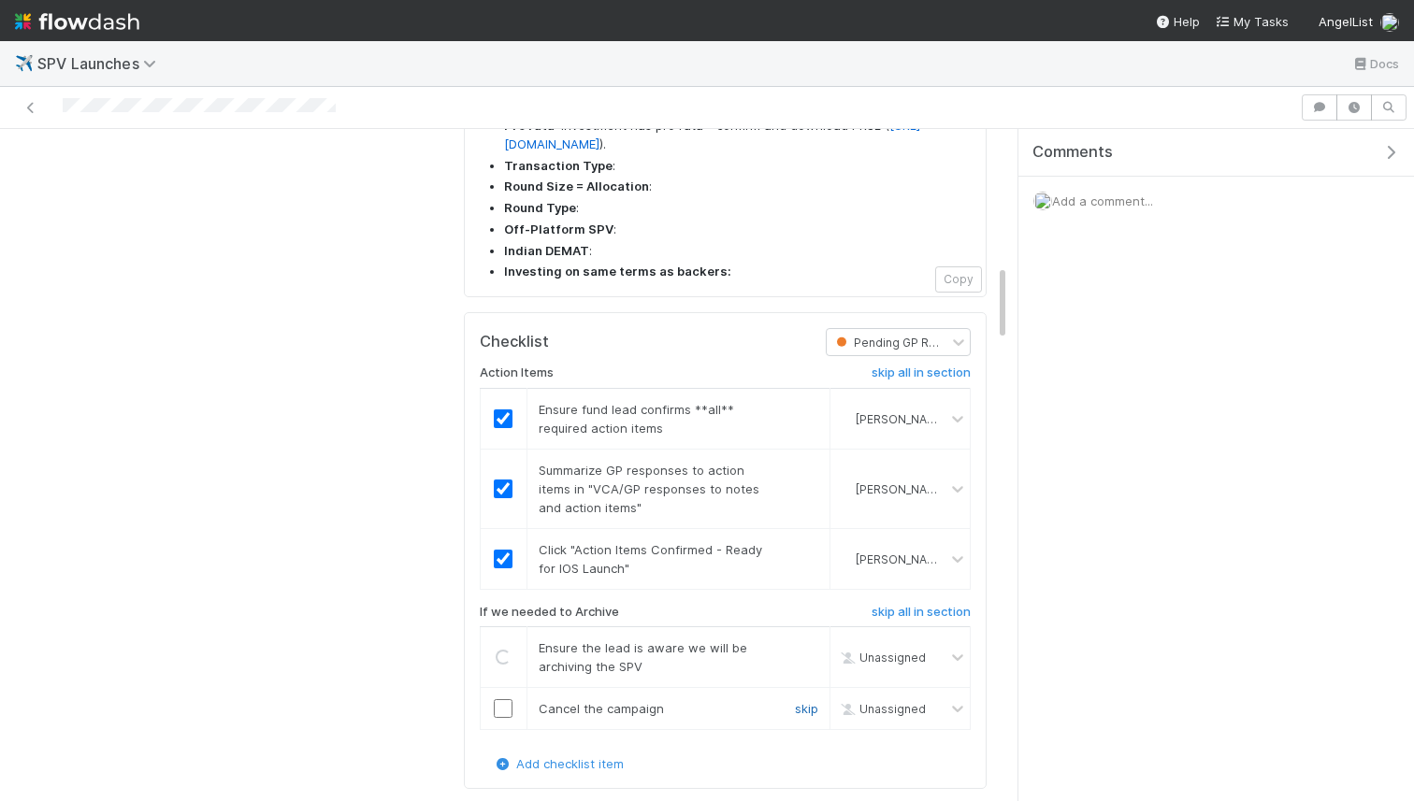
click at [810, 701] on link "skip" at bounding box center [806, 708] width 23 height 15
click at [811, 641] on link "skip" at bounding box center [806, 648] width 23 height 15
click at [803, 701] on link "skip" at bounding box center [806, 708] width 23 height 15
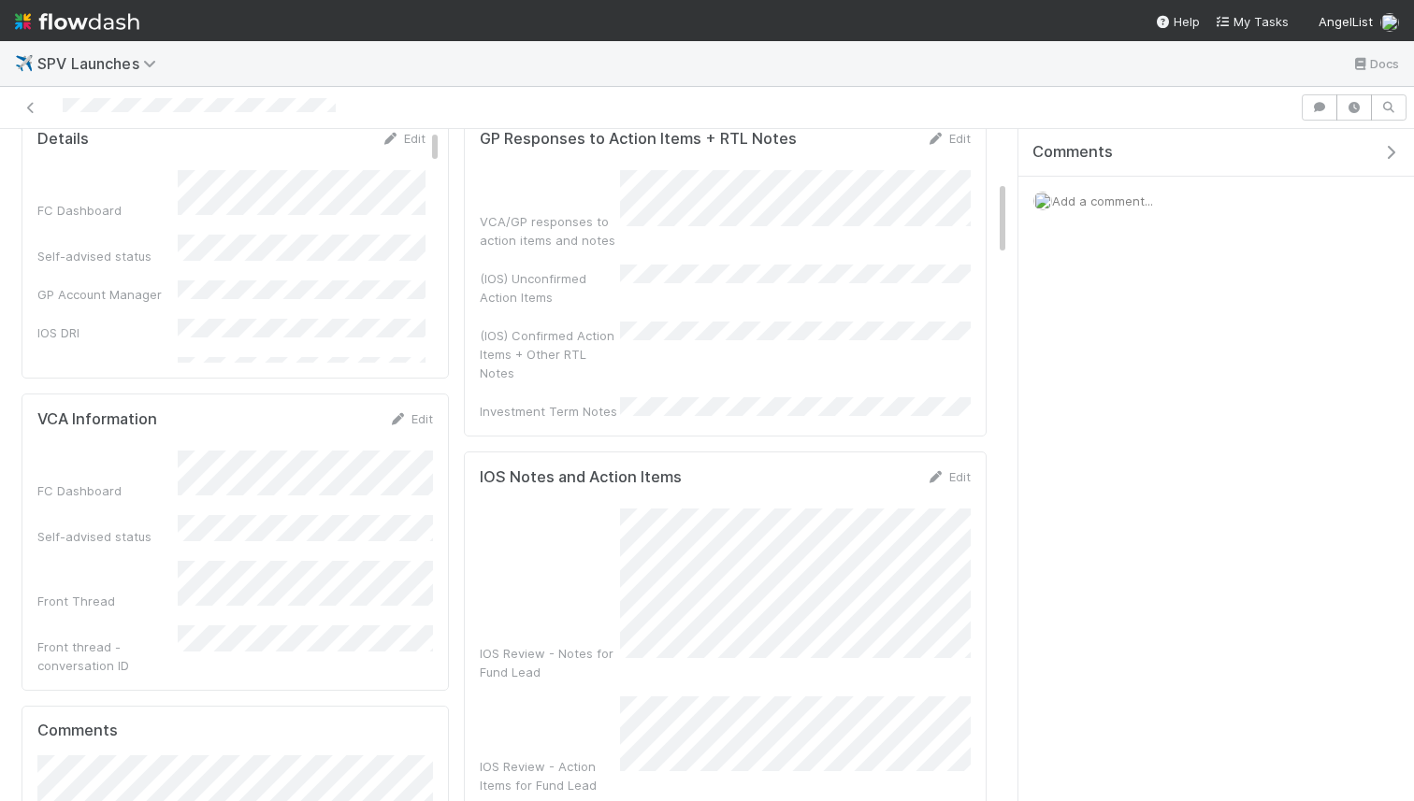
scroll to position [0, 0]
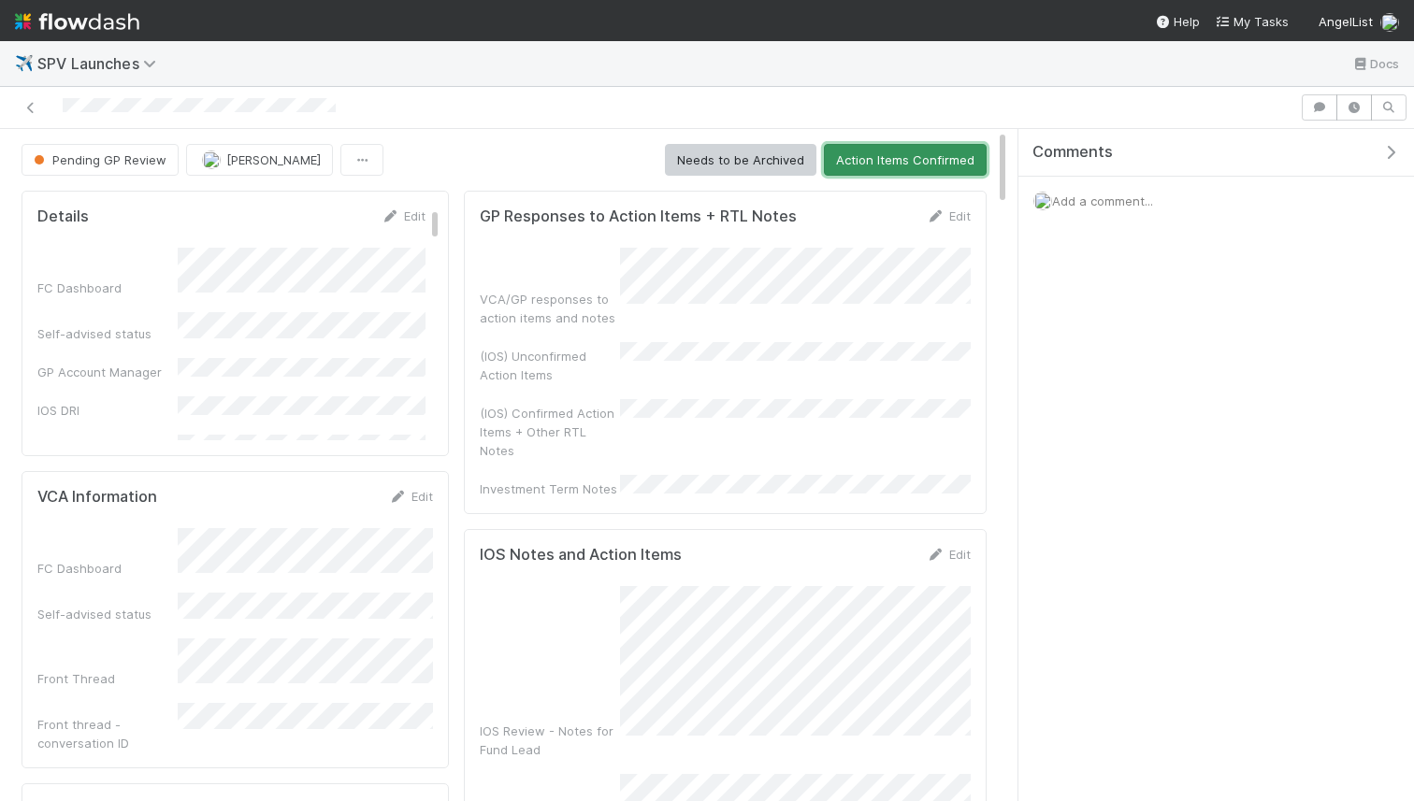
click at [878, 149] on button "Action Items Confirmed" at bounding box center [905, 160] width 163 height 32
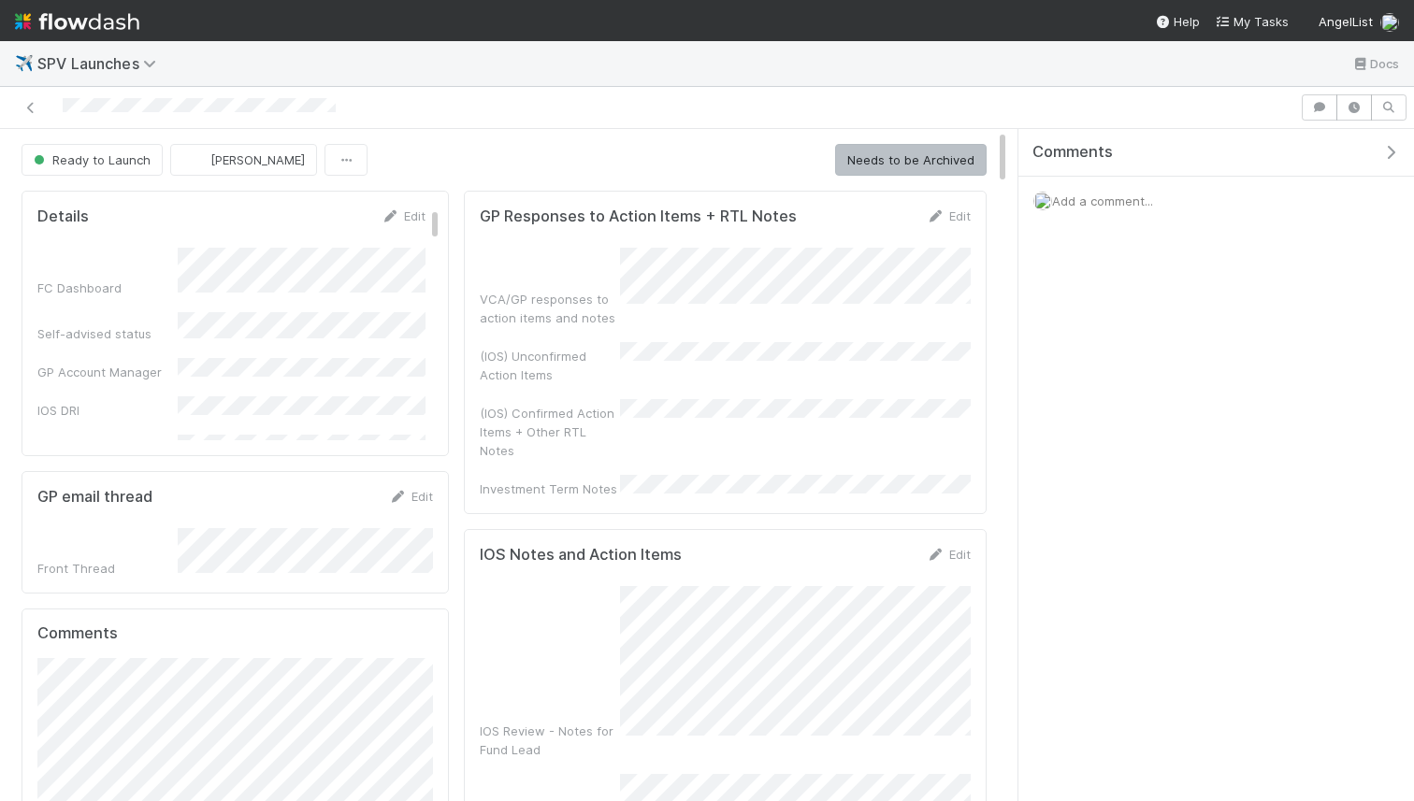
scroll to position [5, 0]
